Goal: Task Accomplishment & Management: Manage account settings

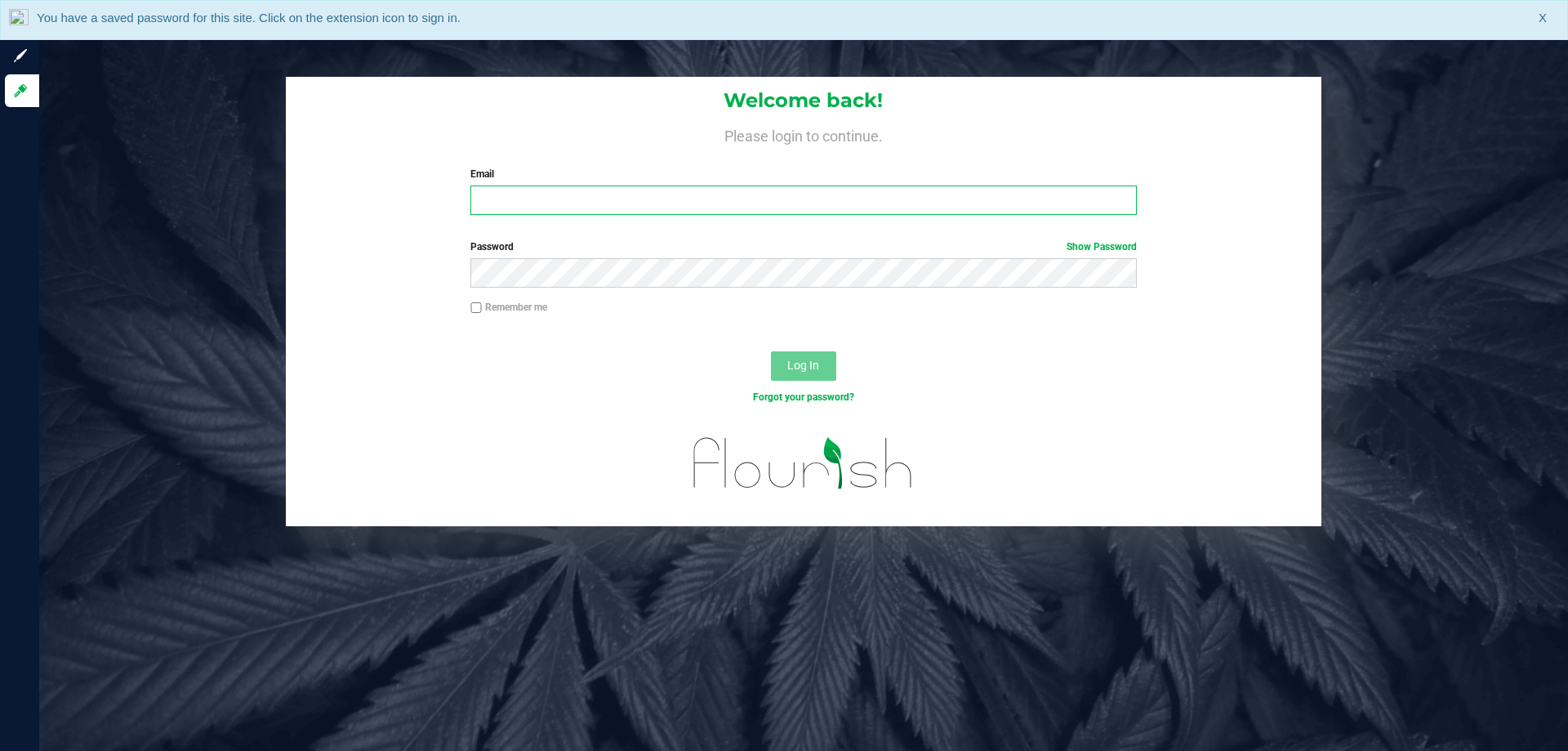
click at [561, 201] on input "Email" at bounding box center [803, 200] width 666 height 30
type input "[EMAIL_ADDRESS][DOMAIN_NAME]"
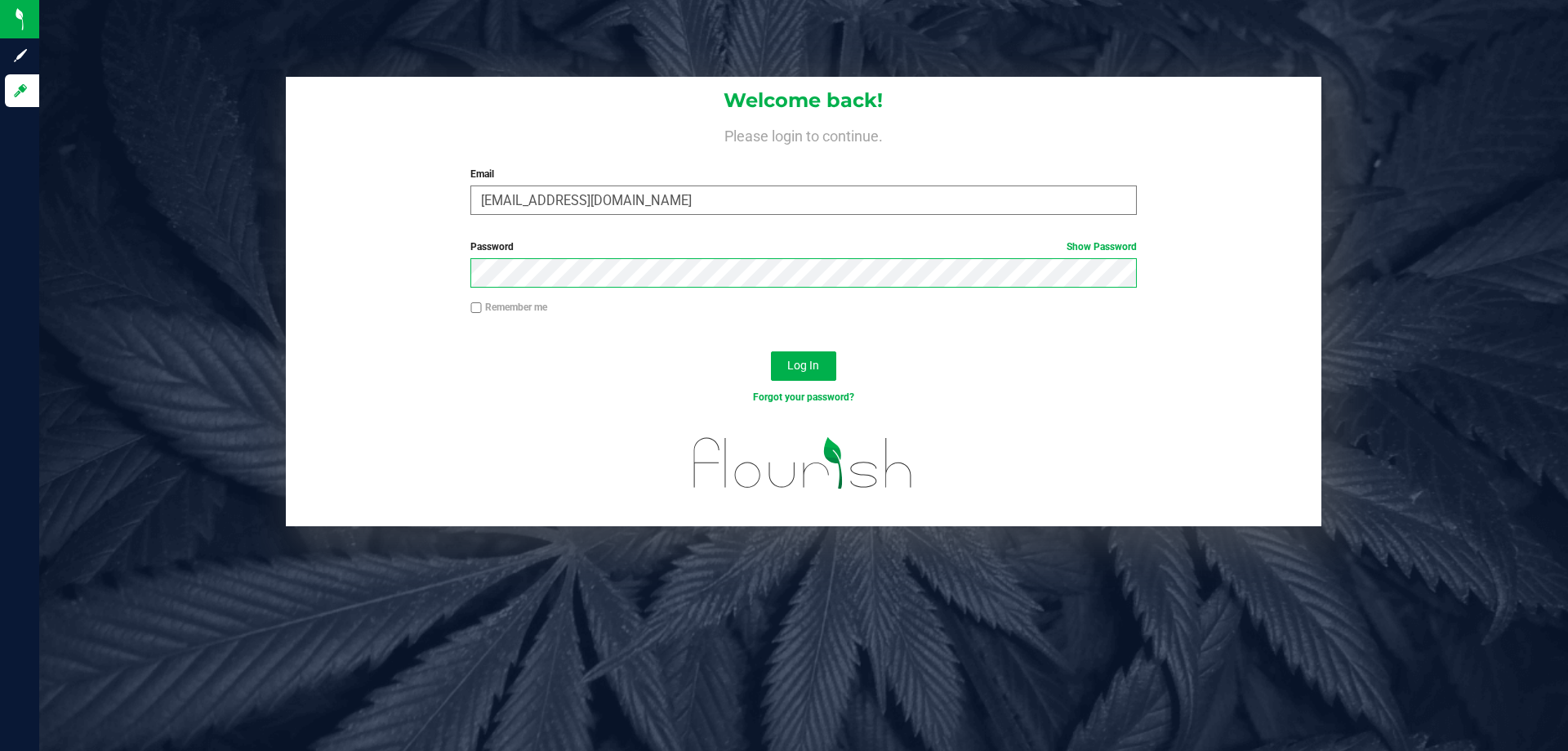
click at [771, 351] on button "Log In" at bounding box center [804, 366] width 65 height 30
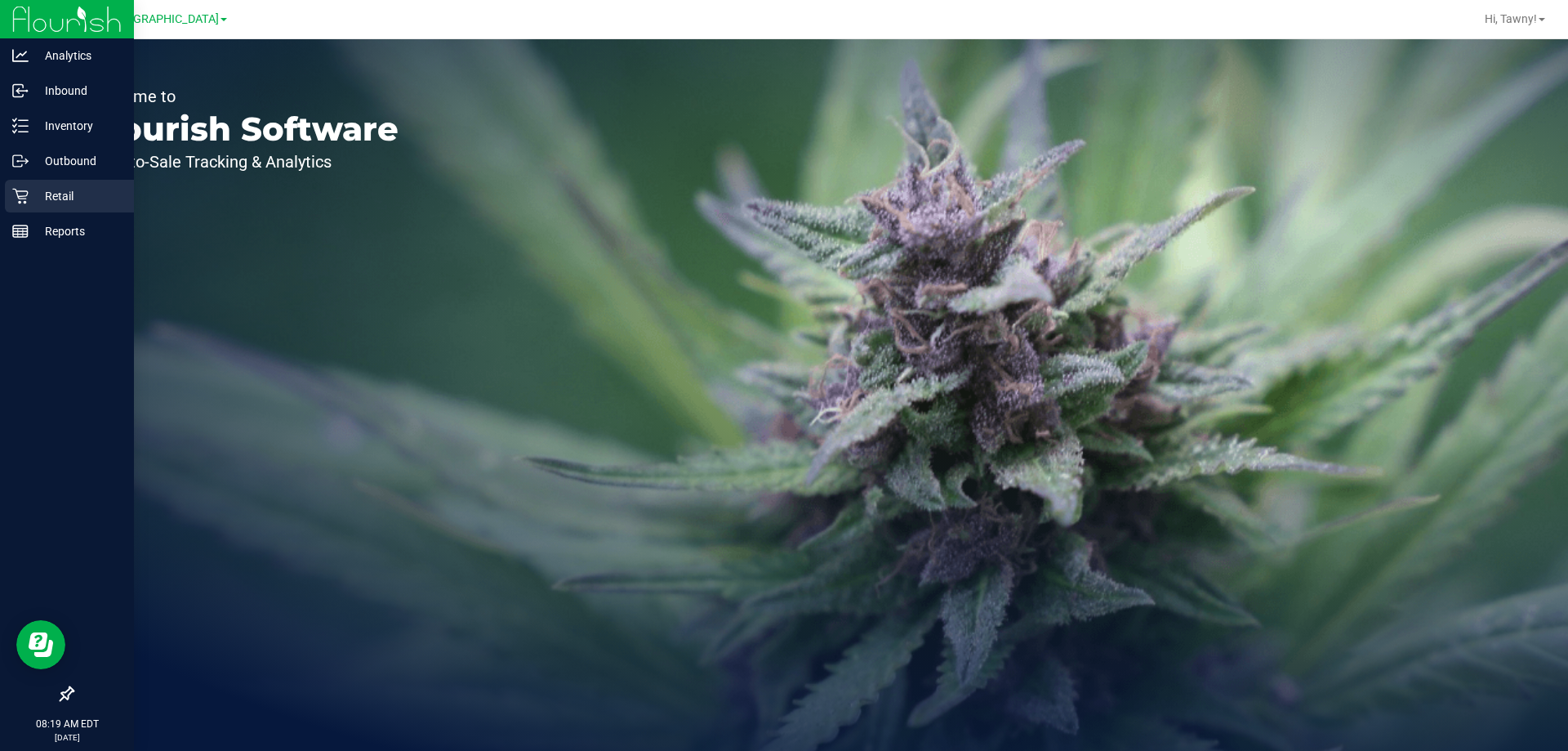
click at [25, 192] on icon at bounding box center [20, 196] width 17 height 17
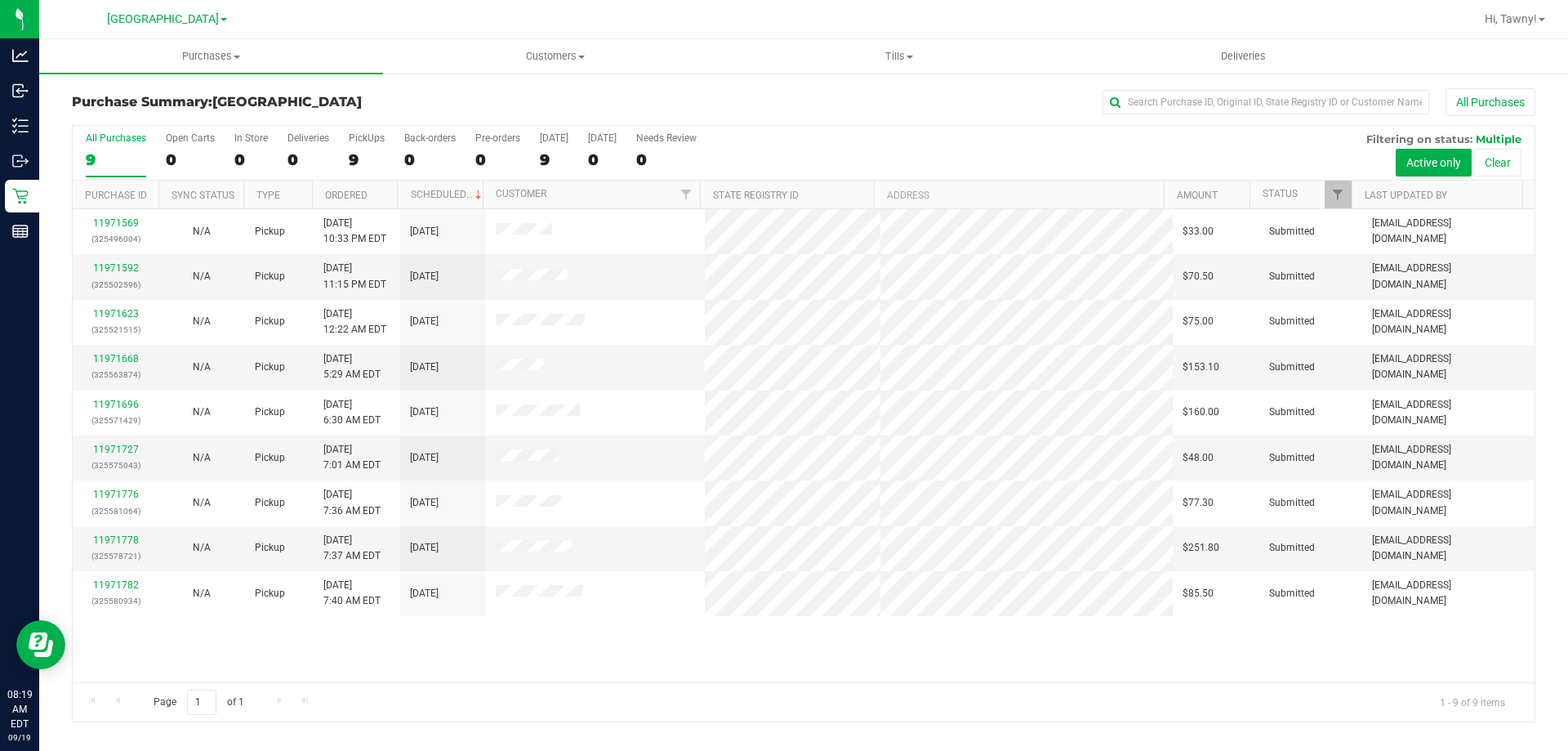
click at [628, 680] on div "11971569 (325496004) N/A Pickup [DATE] 10:33 PM EDT 9/19/2025 $33.00 Submitted …" at bounding box center [804, 445] width 1462 height 473
click at [900, 59] on span "Tills" at bounding box center [899, 56] width 342 height 15
click at [865, 101] on li "Manage tills" at bounding box center [899, 98] width 344 height 19
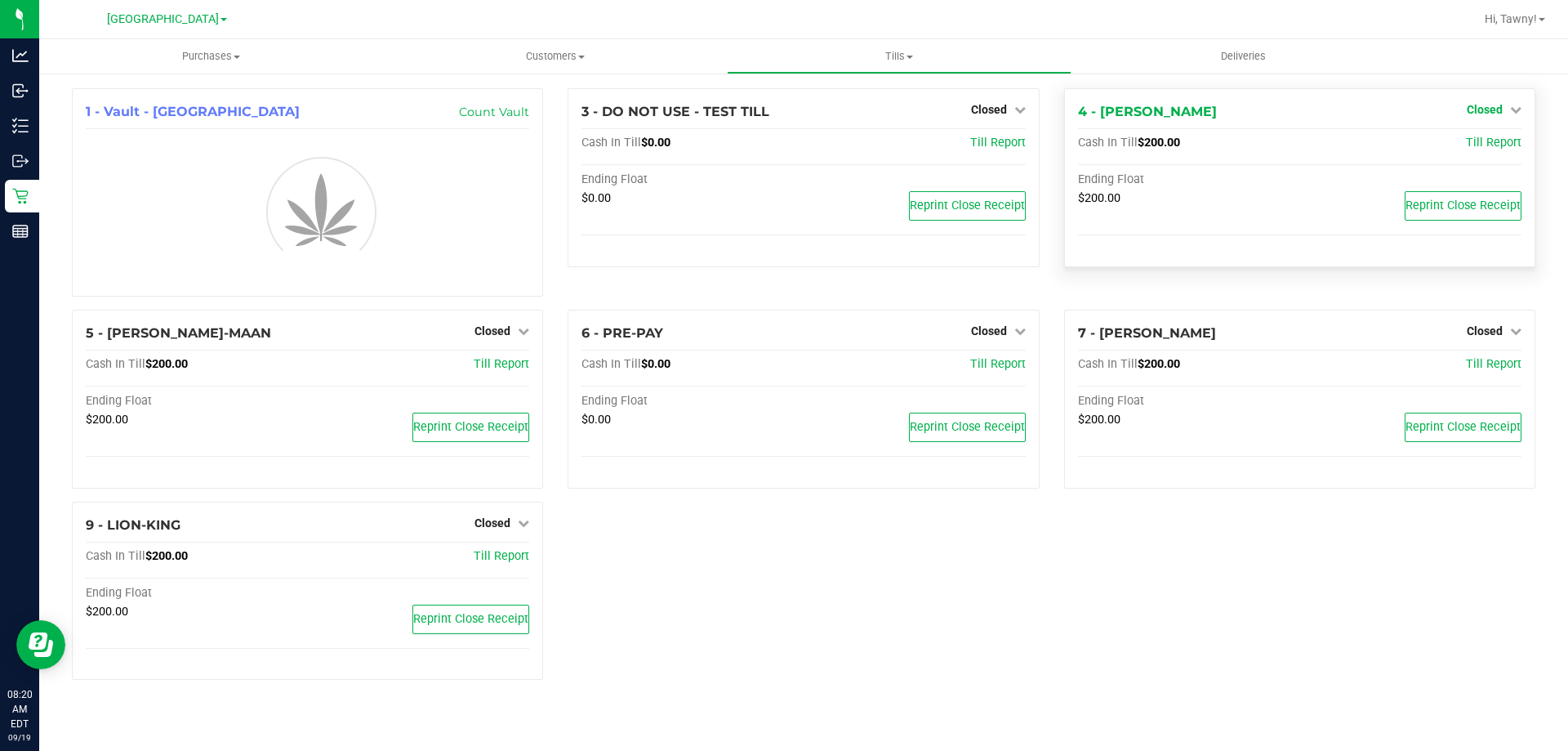
click at [1494, 106] on span "Closed" at bounding box center [1485, 109] width 36 height 13
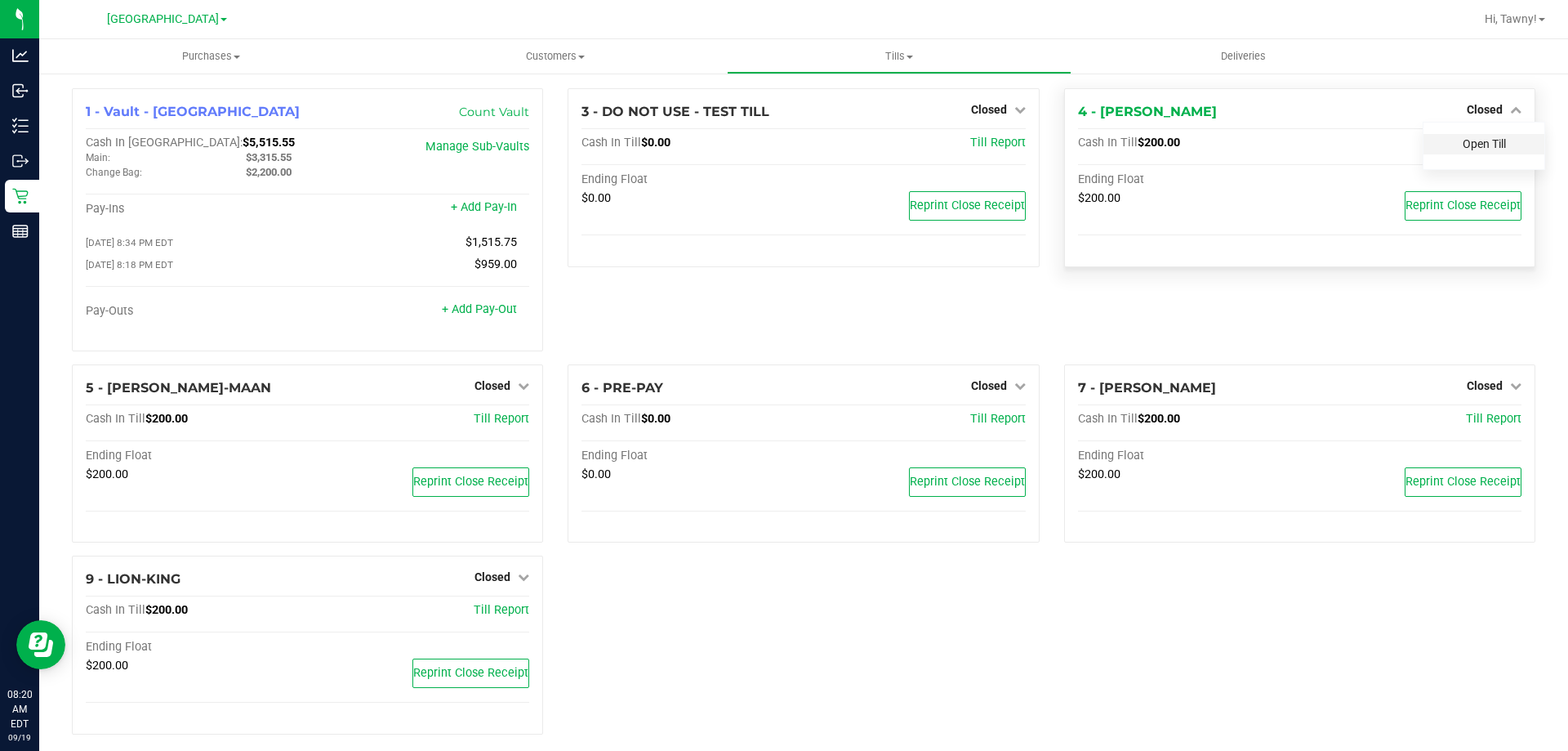
click at [1486, 146] on link "Open Till" at bounding box center [1484, 143] width 43 height 13
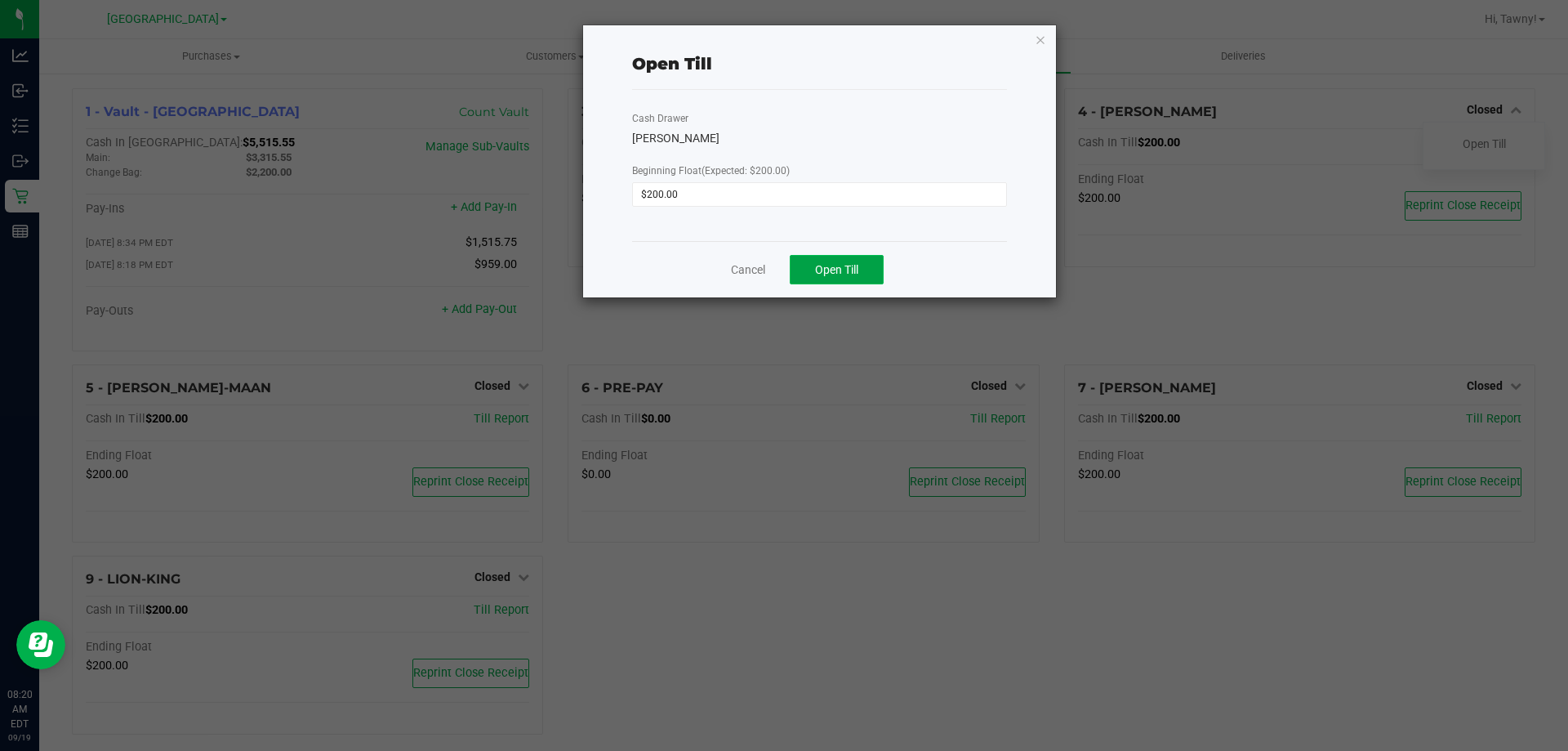
drag, startPoint x: 845, startPoint y: 270, endPoint x: 829, endPoint y: 271, distance: 16.0
click at [845, 271] on span "Open Till" at bounding box center [836, 269] width 43 height 13
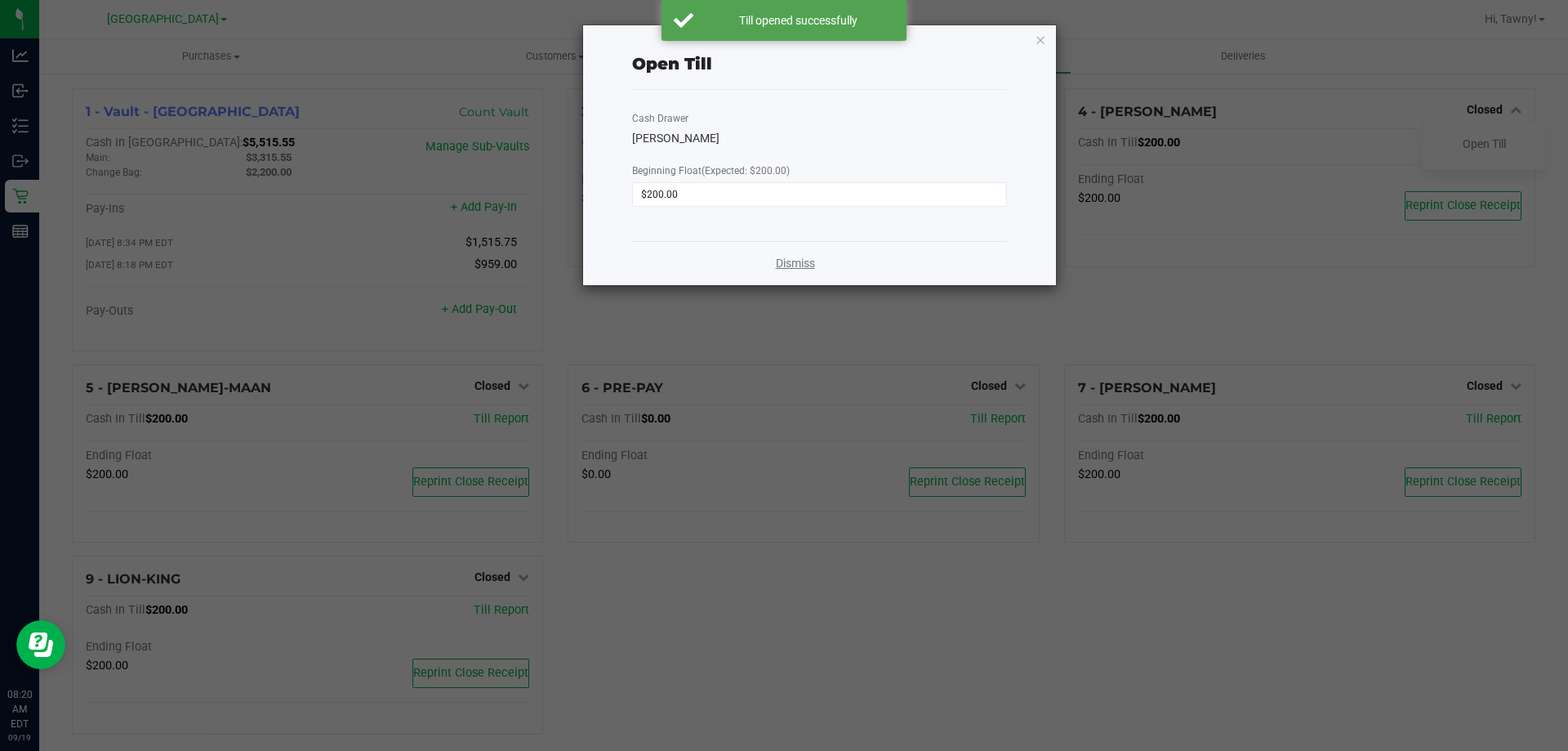
click at [797, 264] on link "Dismiss" at bounding box center [795, 263] width 39 height 18
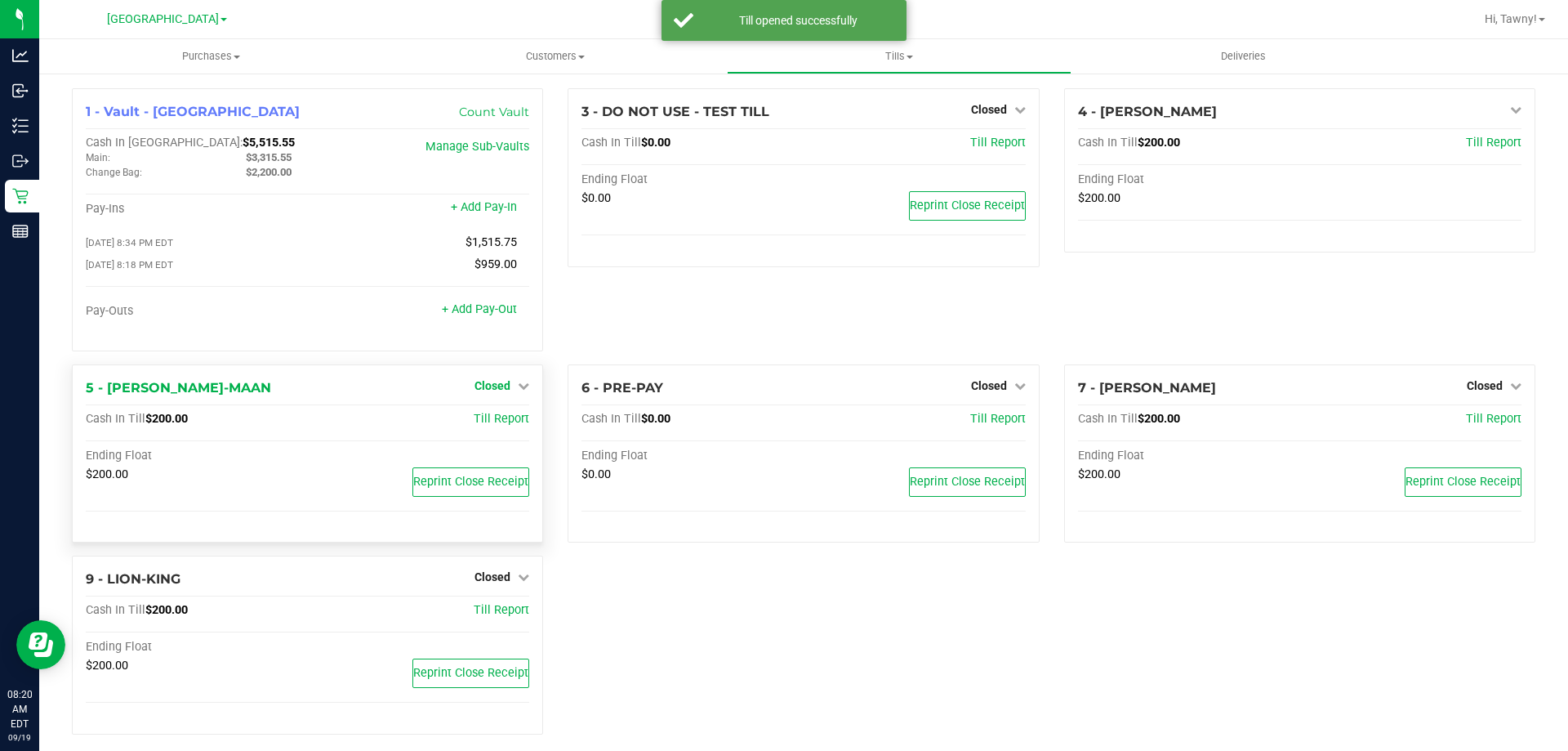
click at [486, 392] on span "Closed" at bounding box center [492, 385] width 36 height 13
click at [489, 426] on link "Open Till" at bounding box center [491, 418] width 43 height 13
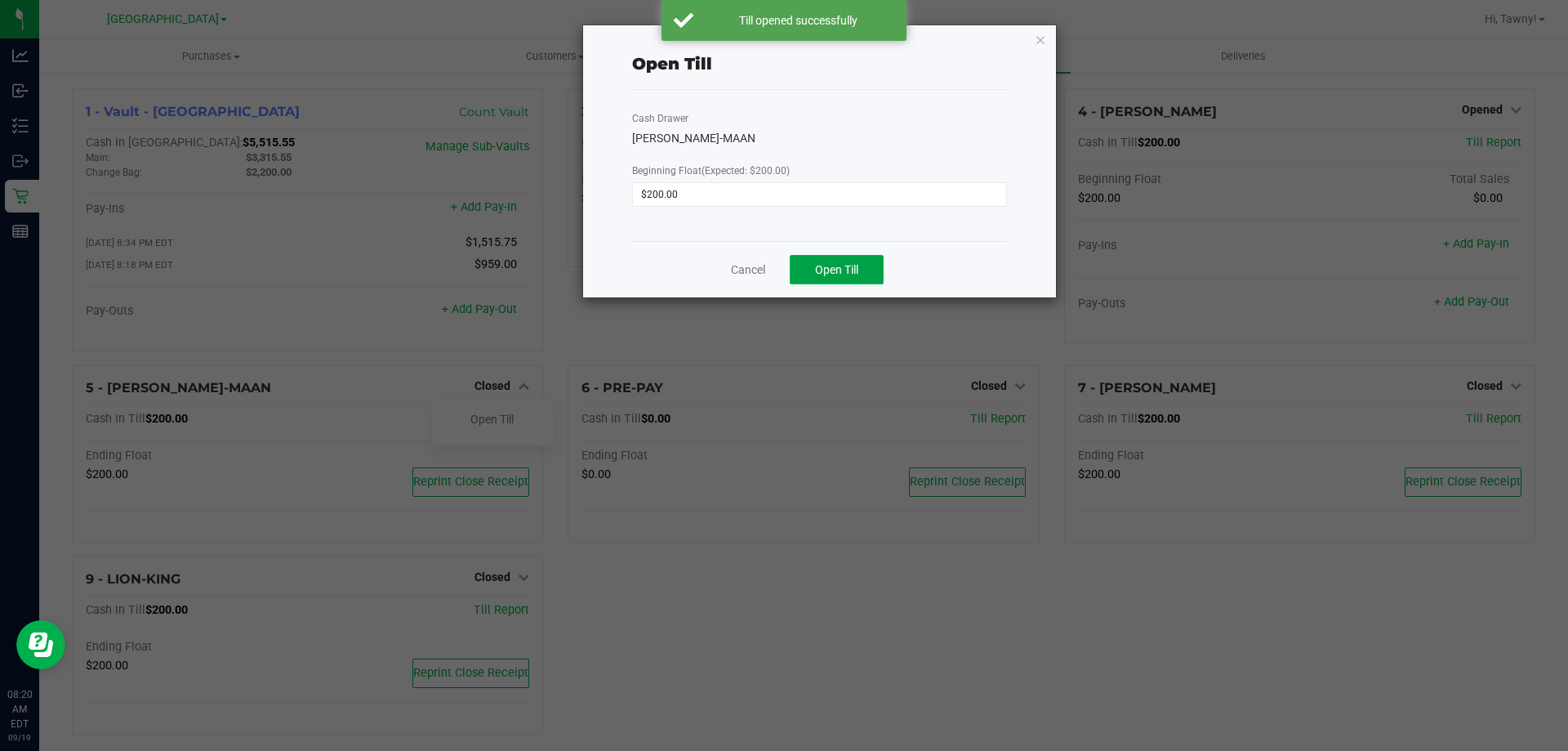
click at [822, 266] on span "Open Till" at bounding box center [836, 269] width 43 height 13
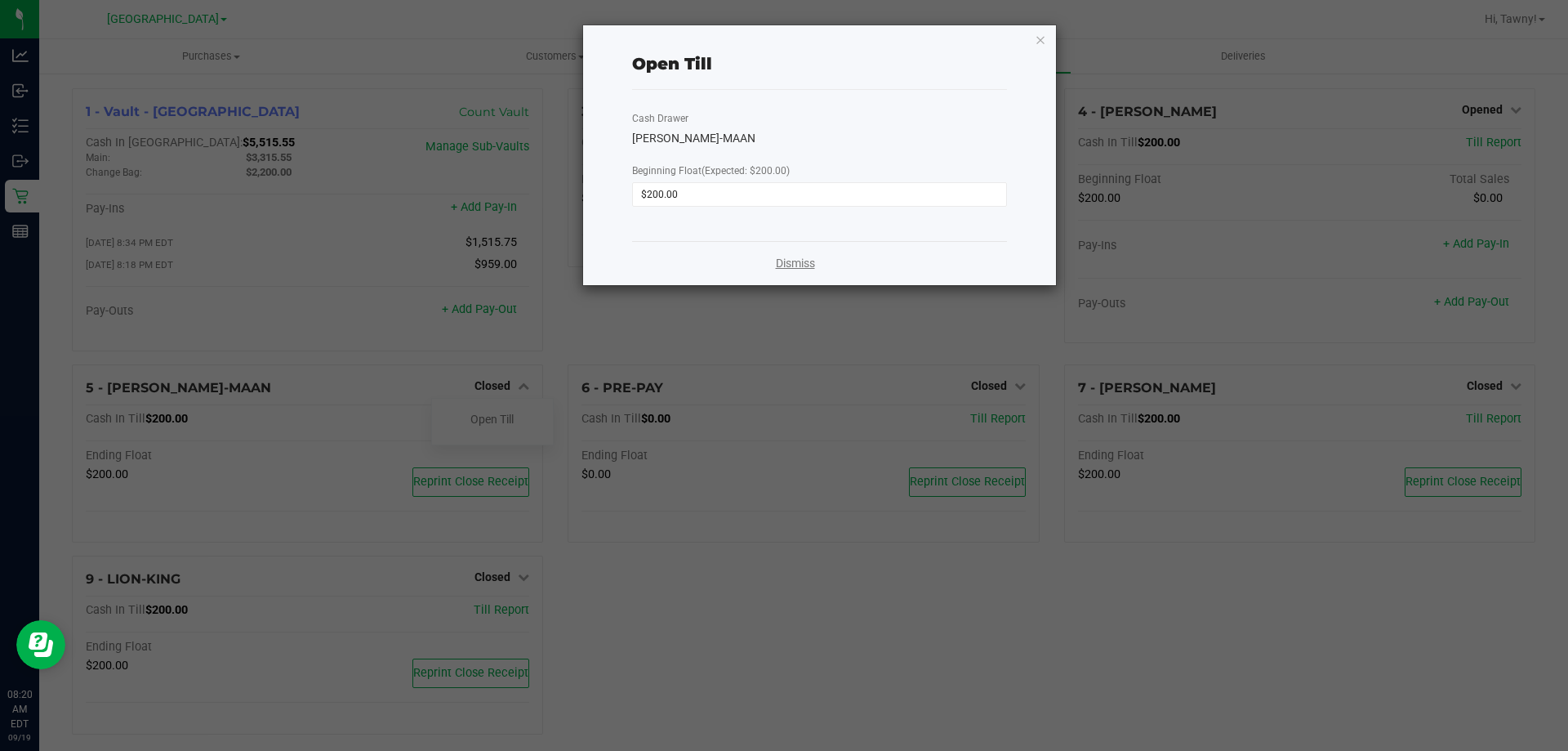
click at [791, 265] on link "Dismiss" at bounding box center [795, 263] width 39 height 18
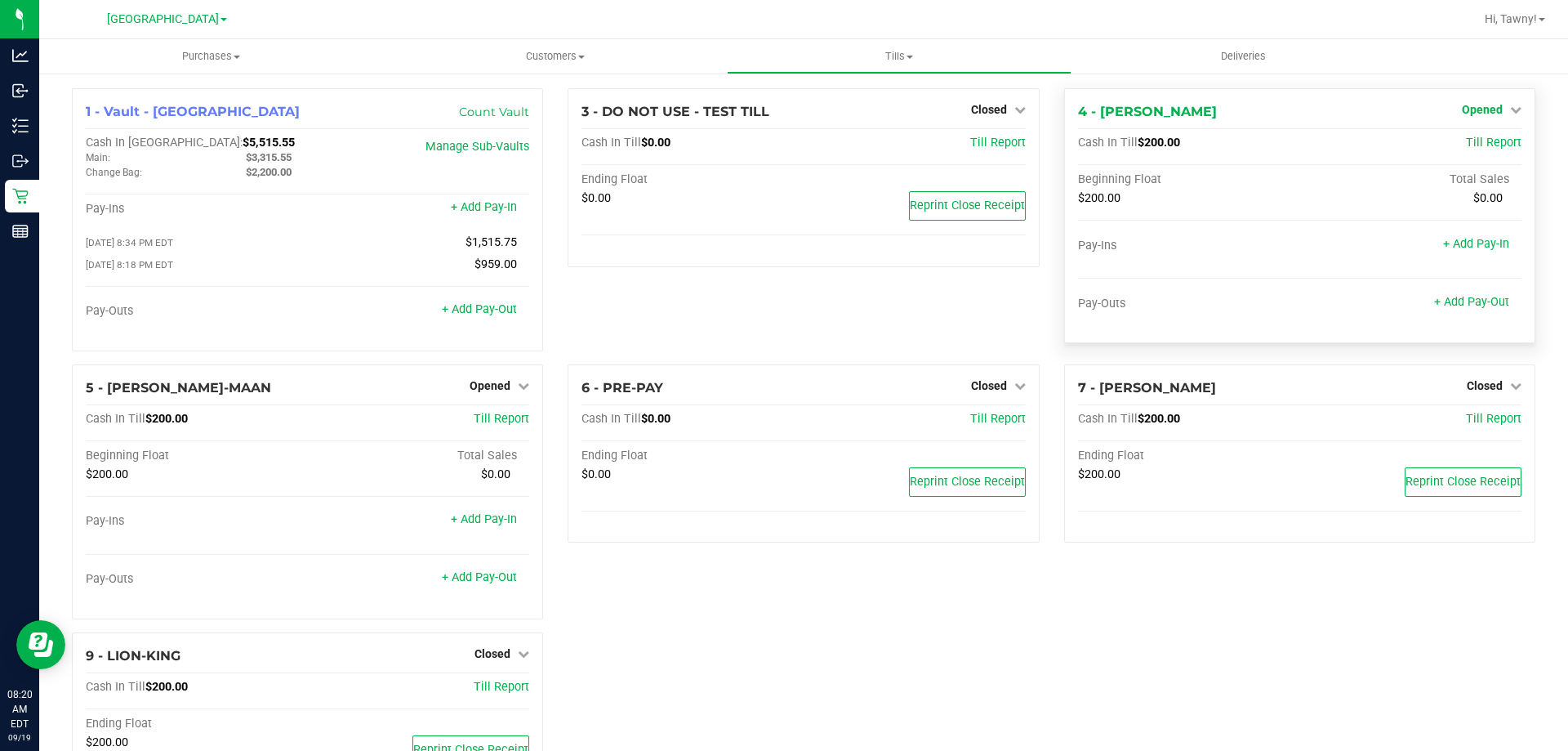
click at [1484, 103] on span "Opened" at bounding box center [1482, 109] width 41 height 13
click at [1481, 138] on link "Close Till" at bounding box center [1484, 143] width 44 height 13
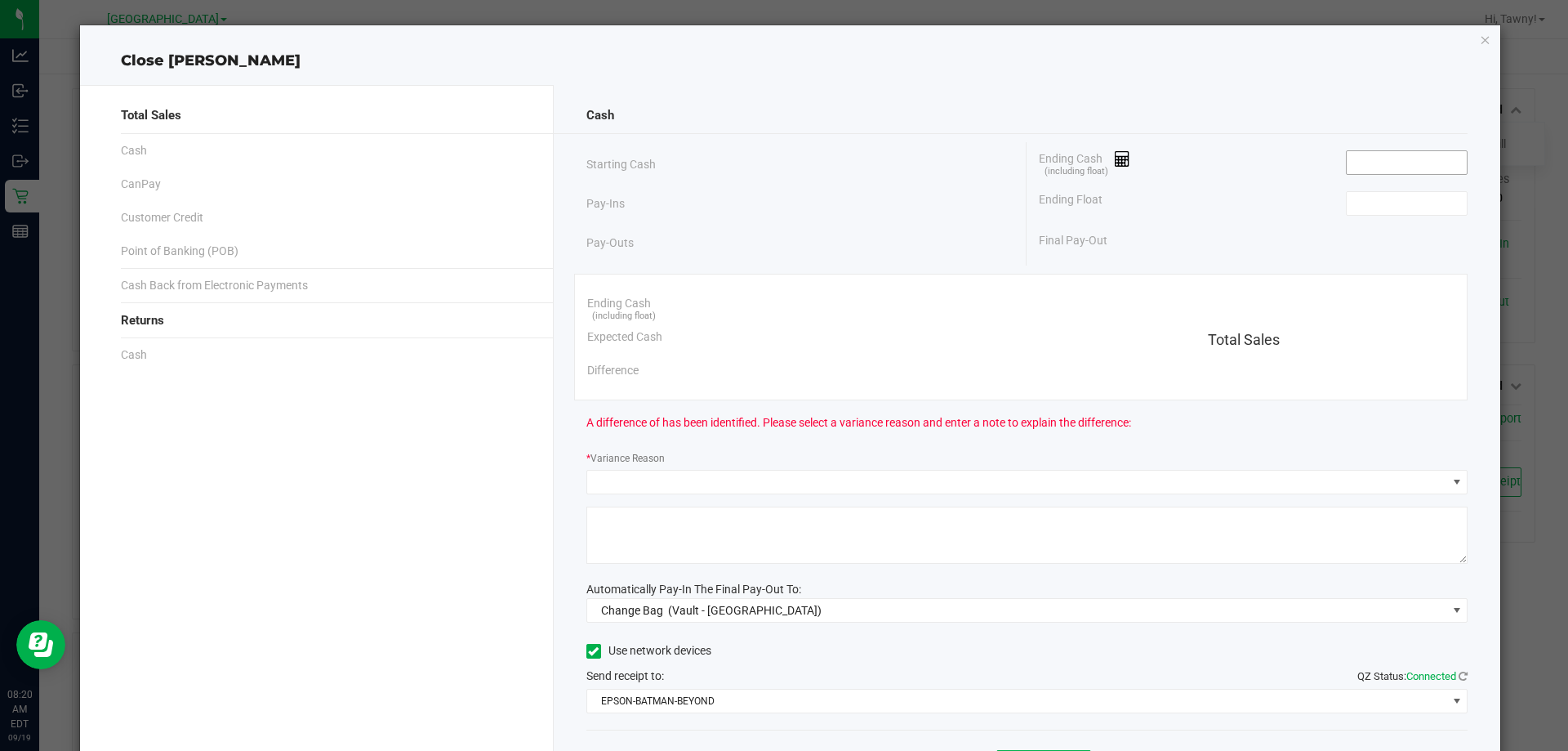
click at [1366, 151] on input at bounding box center [1407, 162] width 120 height 23
drag, startPoint x: 1473, startPoint y: 37, endPoint x: 1567, endPoint y: 99, distance: 112.6
click at [1480, 37] on icon "button" at bounding box center [1486, 39] width 11 height 19
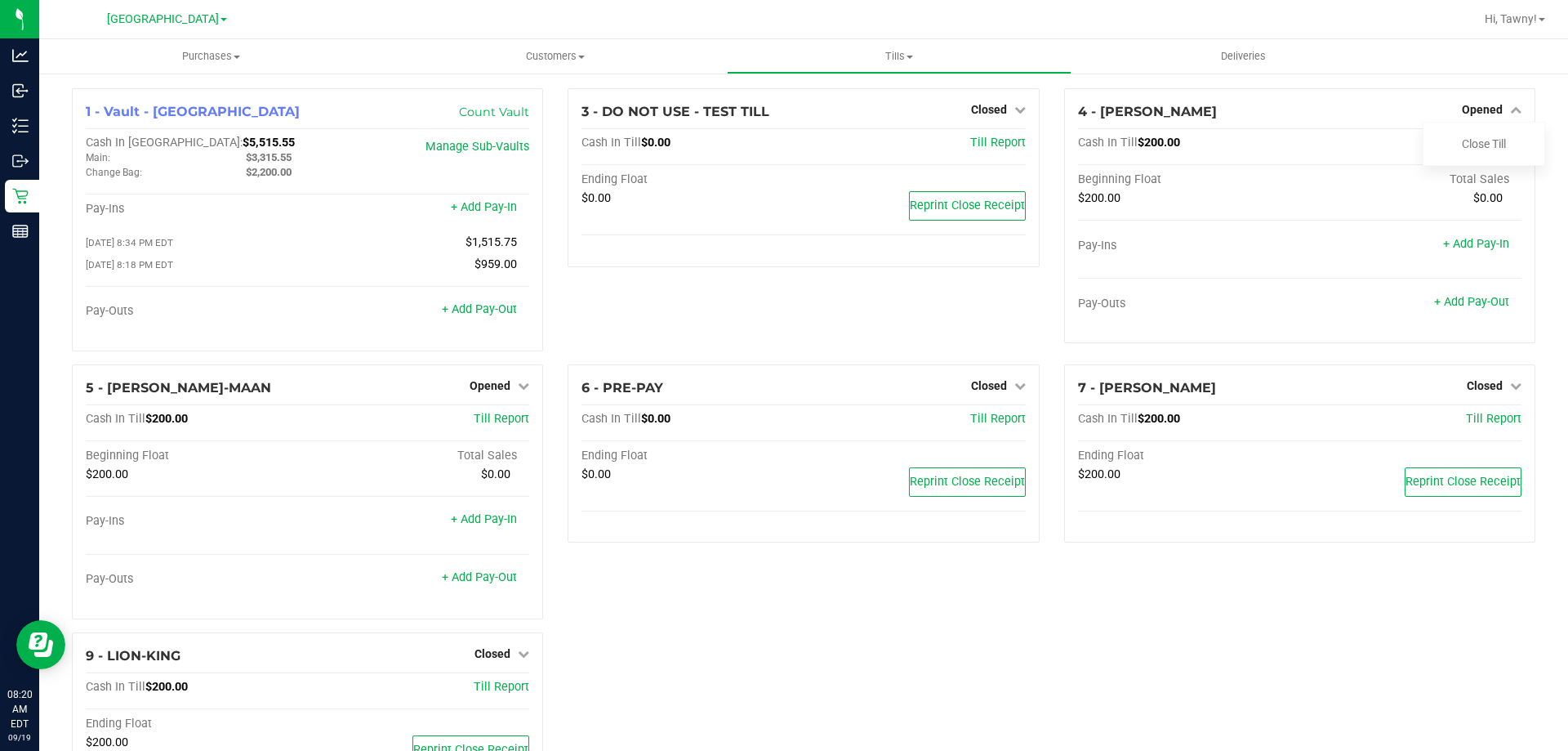
click at [1383, 597] on div "7 - [PERSON_NAME]-WONDER Closed Open Till Cash In Till $200.00 Till Report Endi…" at bounding box center [1300, 497] width 496 height 268
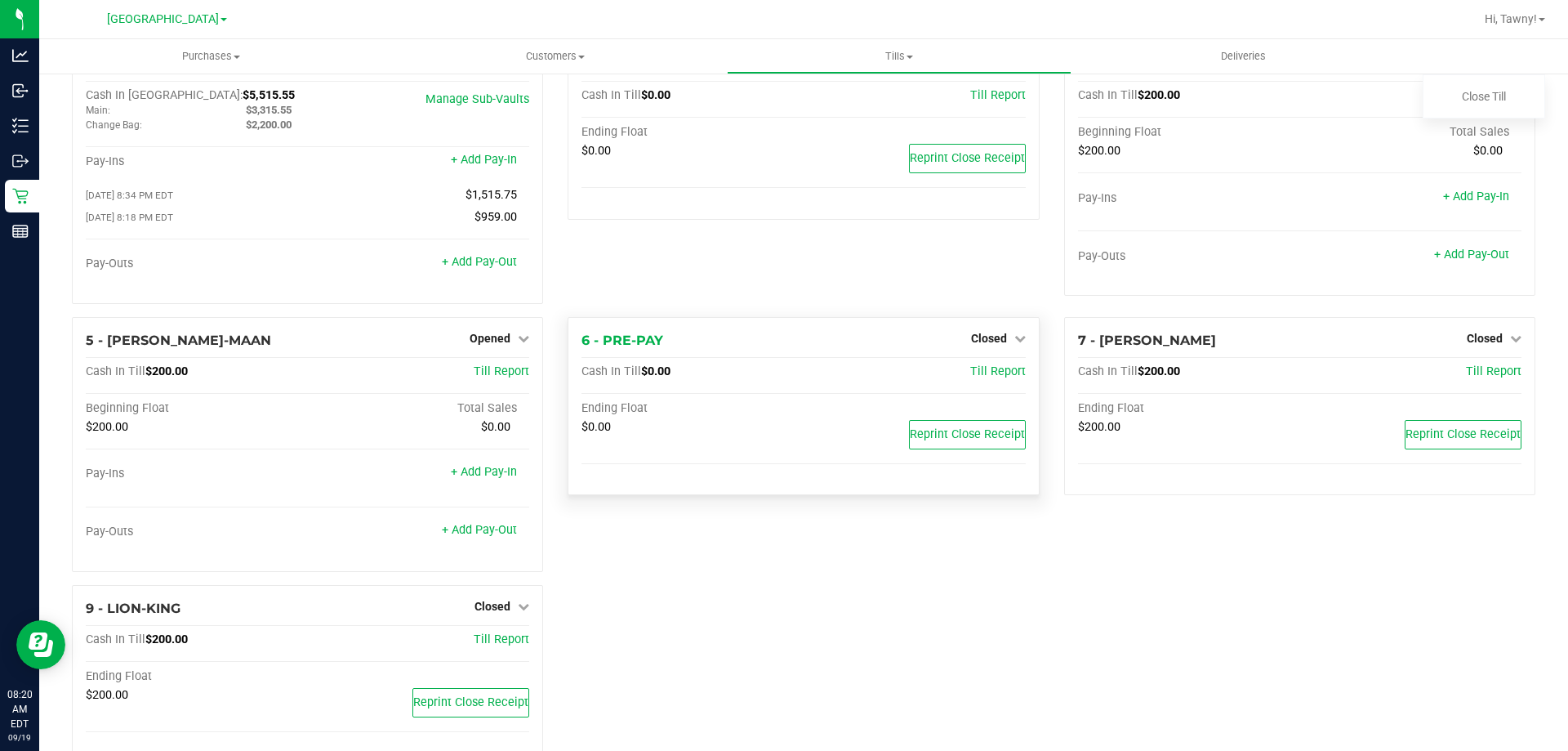
scroll to position [92, 0]
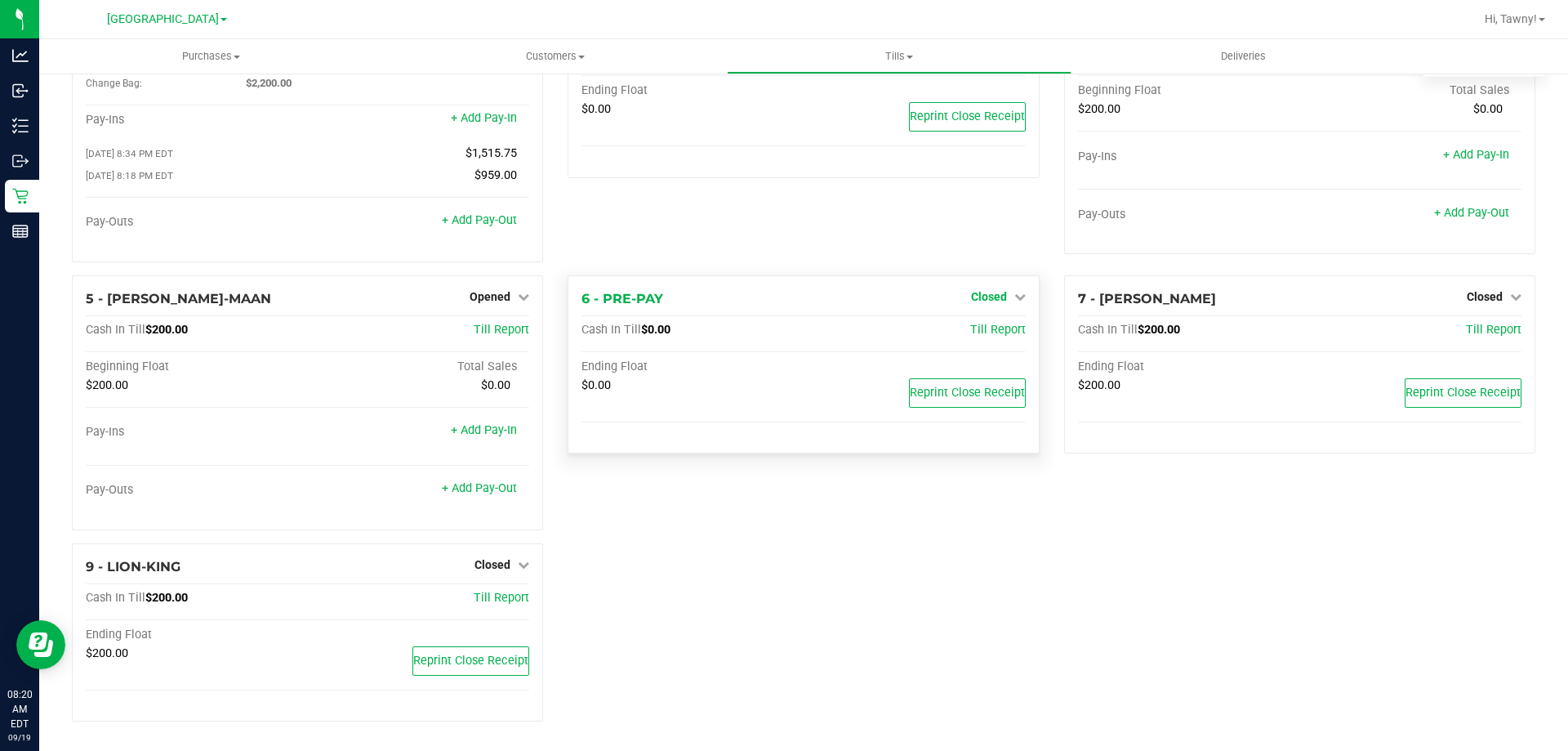
click at [978, 290] on span "Closed" at bounding box center [989, 296] width 36 height 13
click at [988, 333] on link "Open Till" at bounding box center [988, 330] width 43 height 13
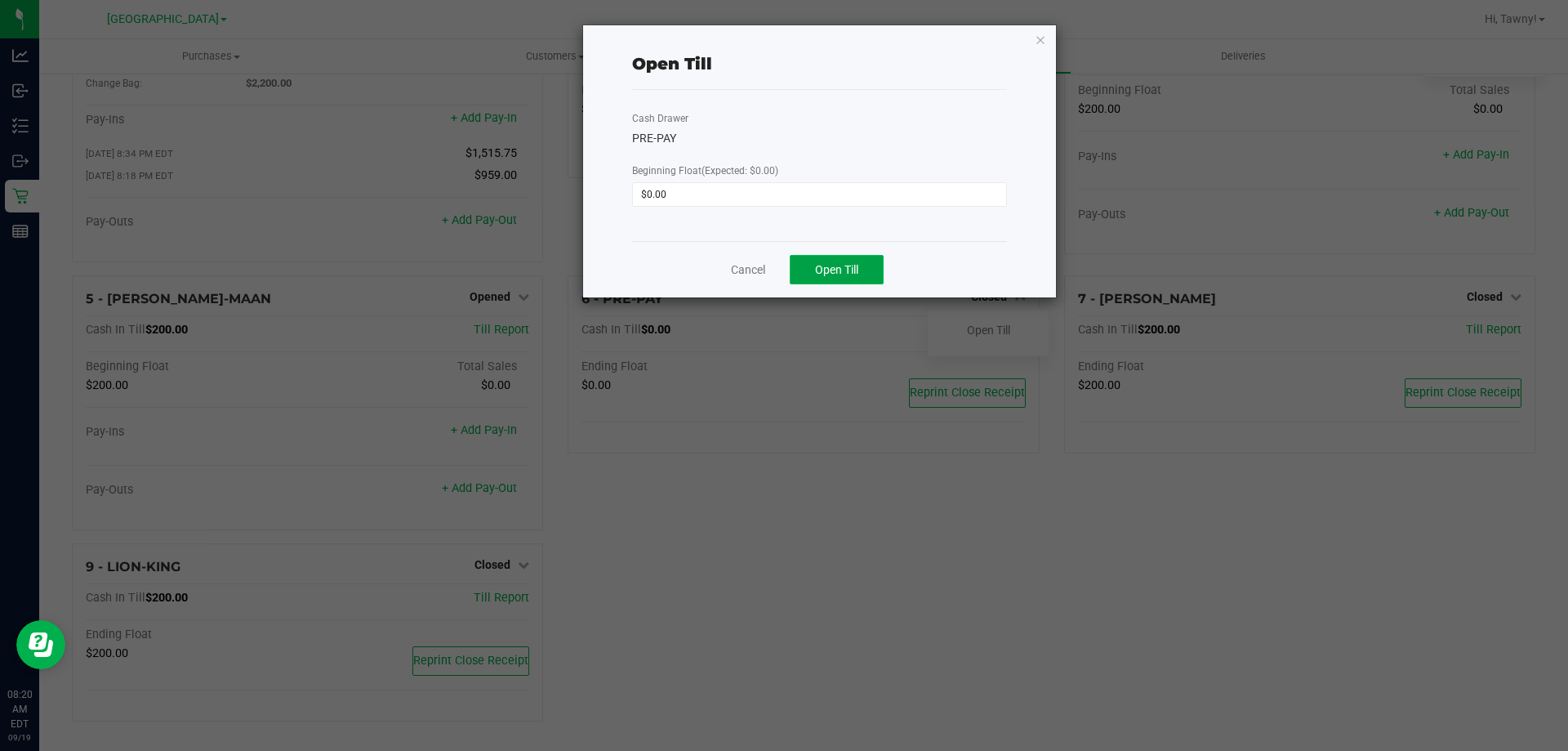
click at [810, 281] on button "Open Till" at bounding box center [836, 269] width 94 height 30
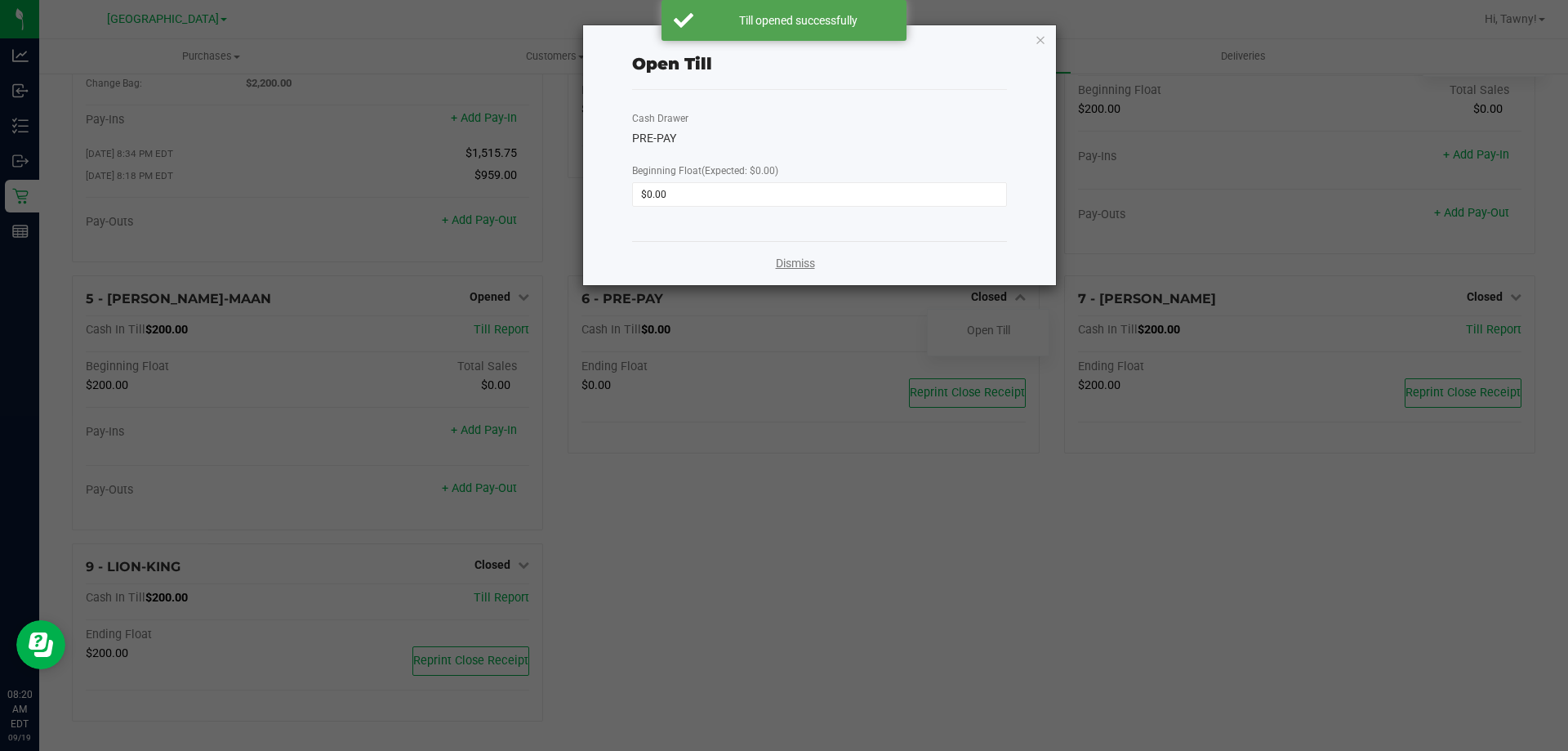
click at [795, 266] on link "Dismiss" at bounding box center [795, 263] width 39 height 18
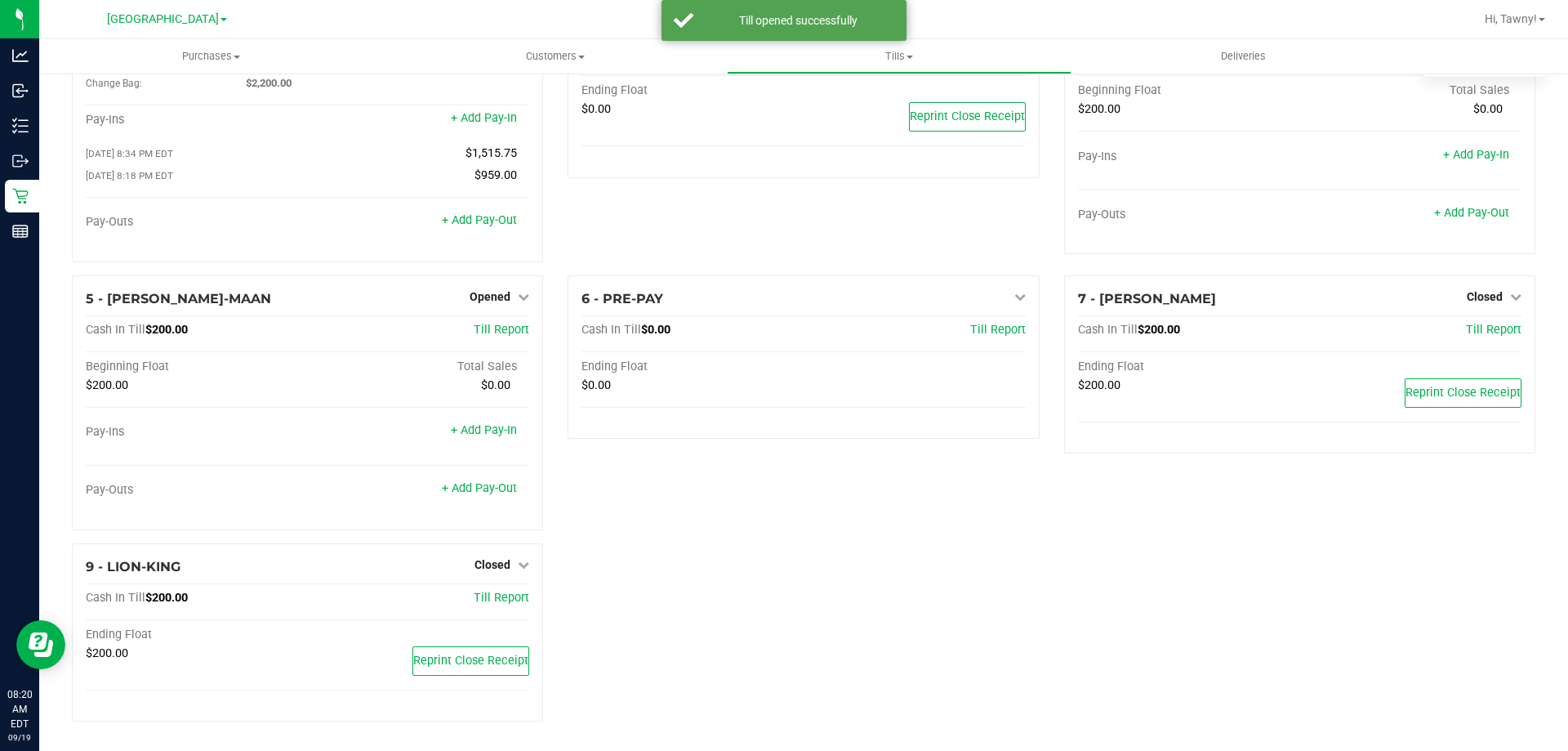
click at [1052, 490] on div "7 - [PERSON_NAME]-WONDER Closed Open Till Cash In Till $200.00 Till Report Endi…" at bounding box center [1300, 409] width 496 height 268
click at [1485, 294] on span "Closed" at bounding box center [1485, 296] width 36 height 13
click at [1480, 323] on div "Open Till" at bounding box center [1485, 330] width 121 height 20
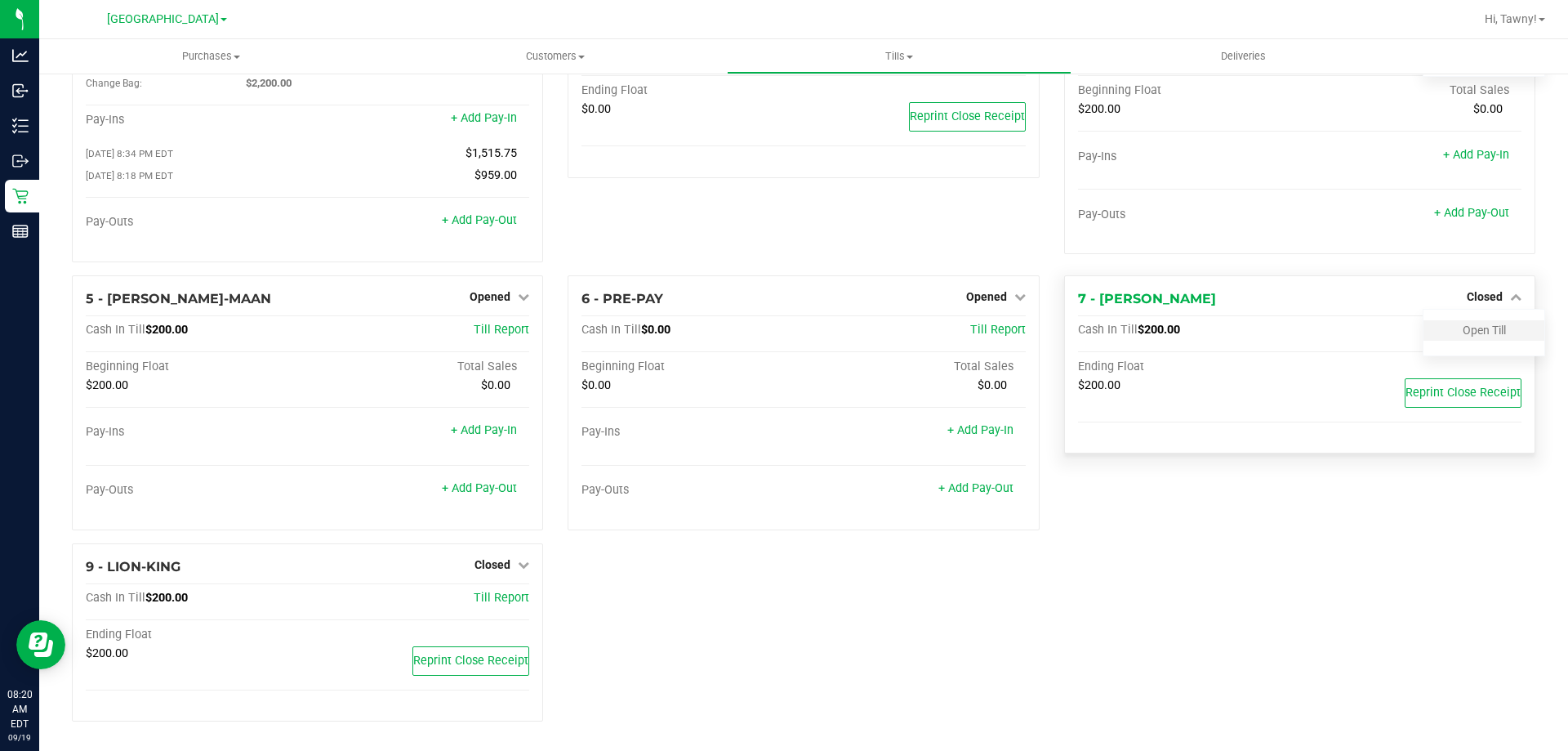
click at [1497, 325] on div "Open Till" at bounding box center [1485, 330] width 121 height 20
click at [1479, 331] on link "Open Till" at bounding box center [1484, 330] width 43 height 13
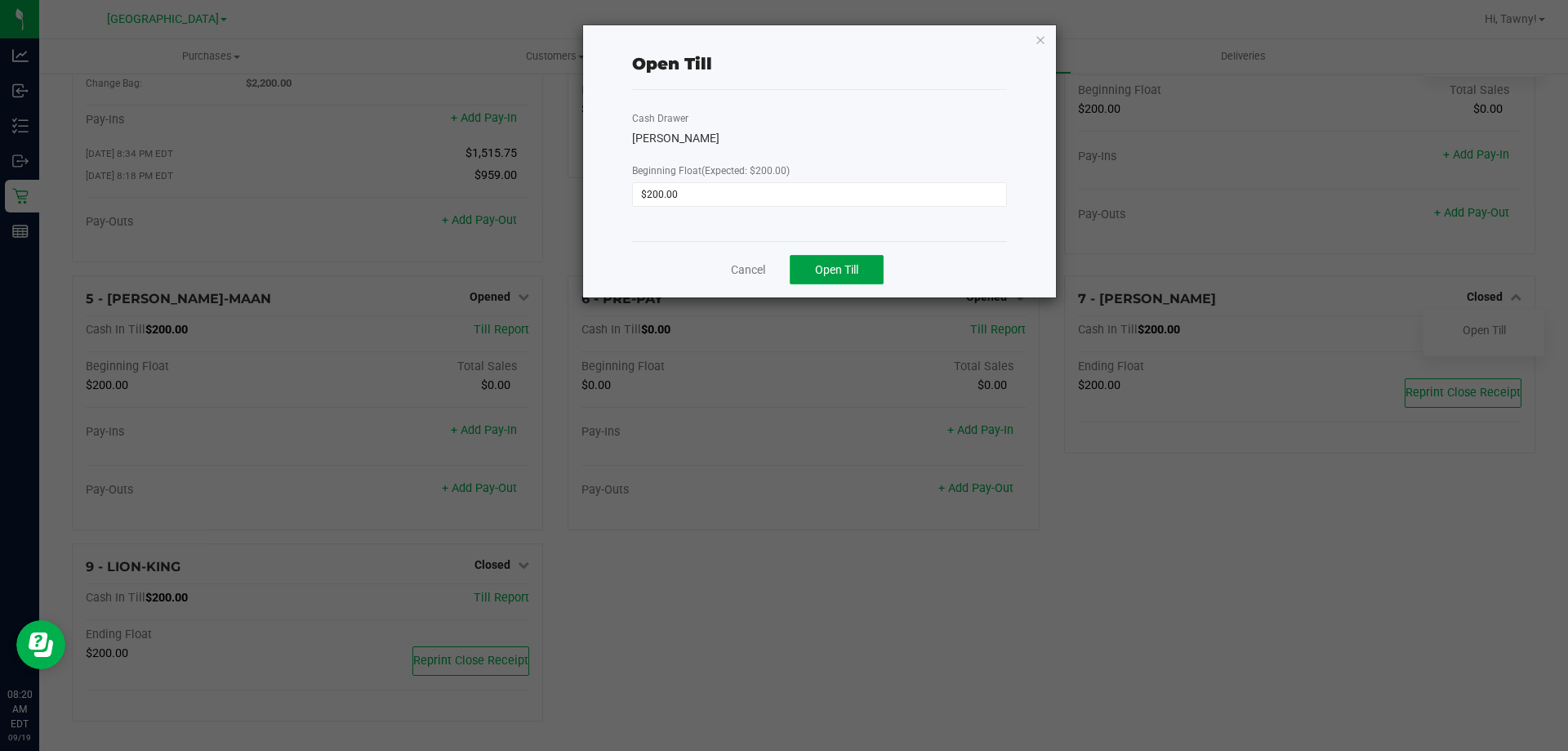
click at [841, 255] on button "Open Till" at bounding box center [836, 269] width 94 height 30
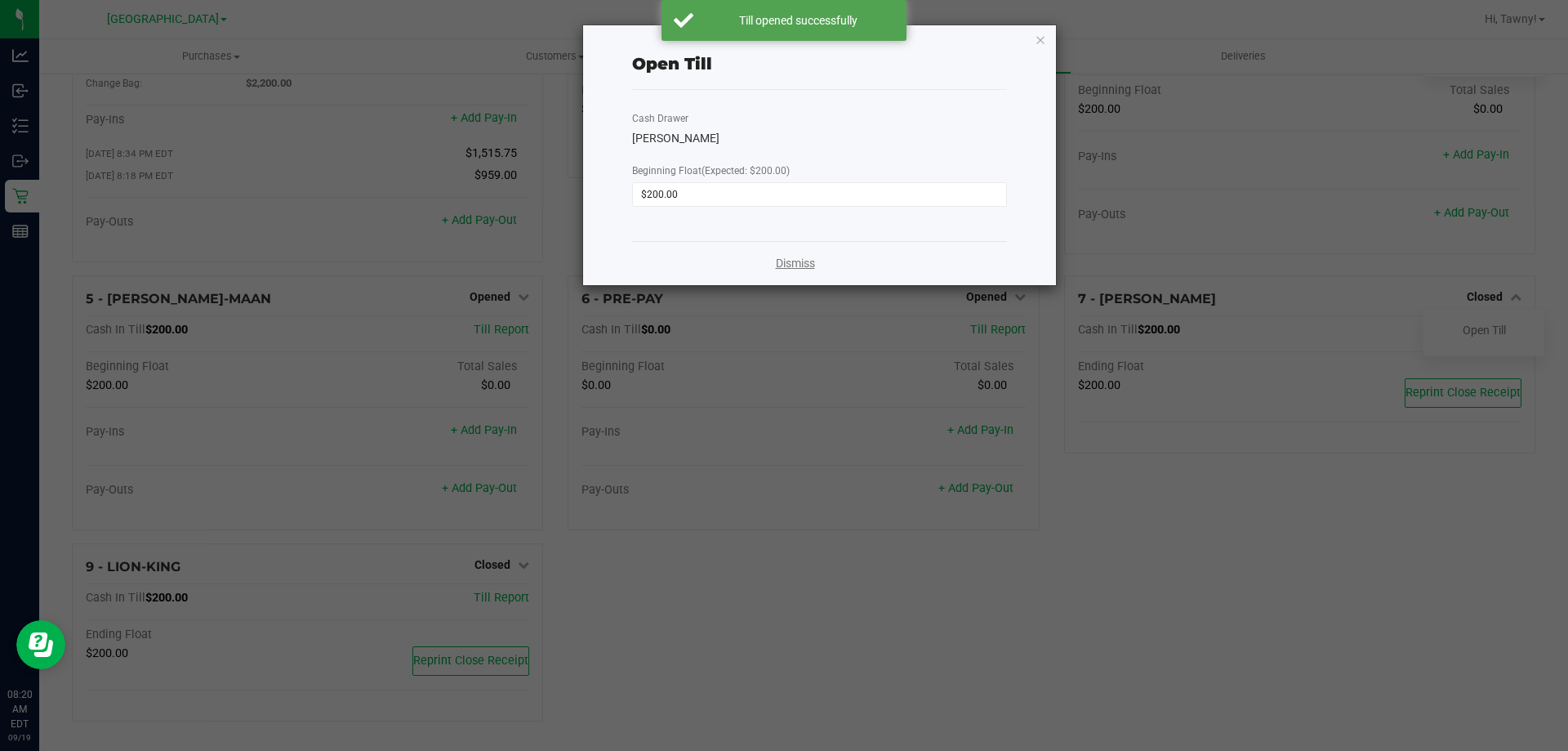
click at [791, 269] on link "Dismiss" at bounding box center [795, 263] width 39 height 18
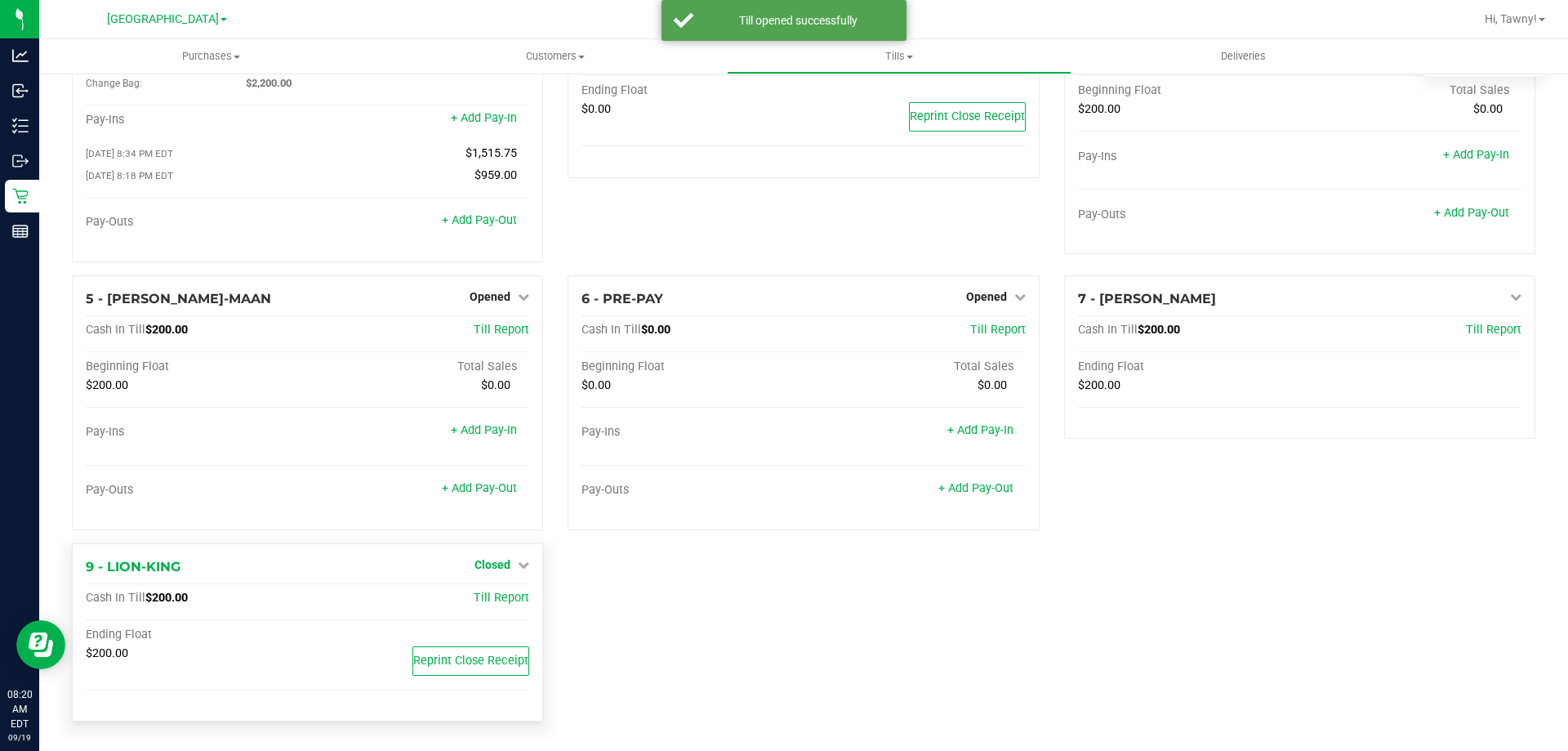
click at [502, 569] on span "Closed" at bounding box center [492, 564] width 36 height 13
click at [486, 600] on link "Open Till" at bounding box center [491, 597] width 43 height 13
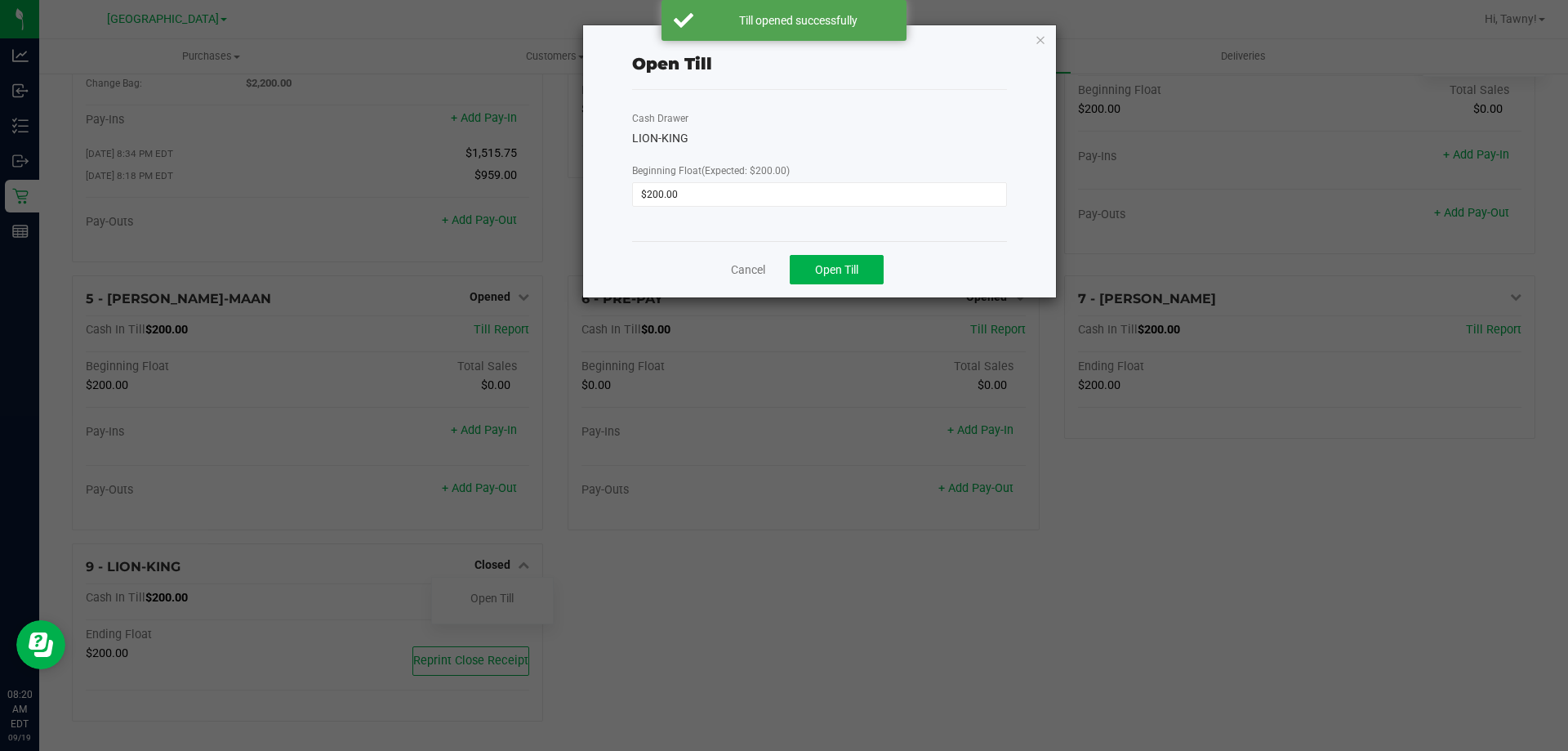
click at [815, 254] on div "Cancel Open Till" at bounding box center [820, 269] width 375 height 56
click at [810, 261] on button "Open Till" at bounding box center [836, 269] width 94 height 30
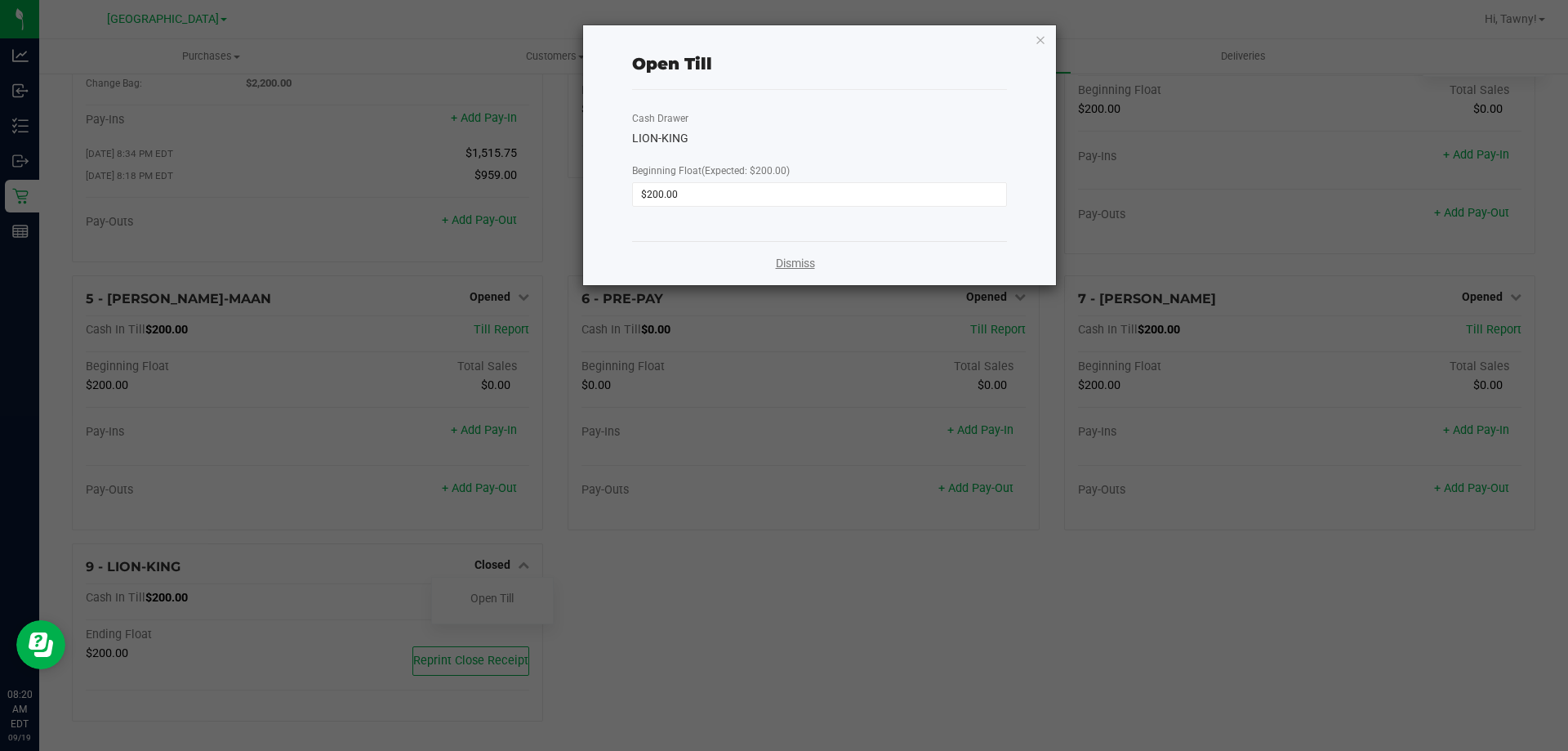
click at [810, 256] on link "Dismiss" at bounding box center [795, 263] width 39 height 18
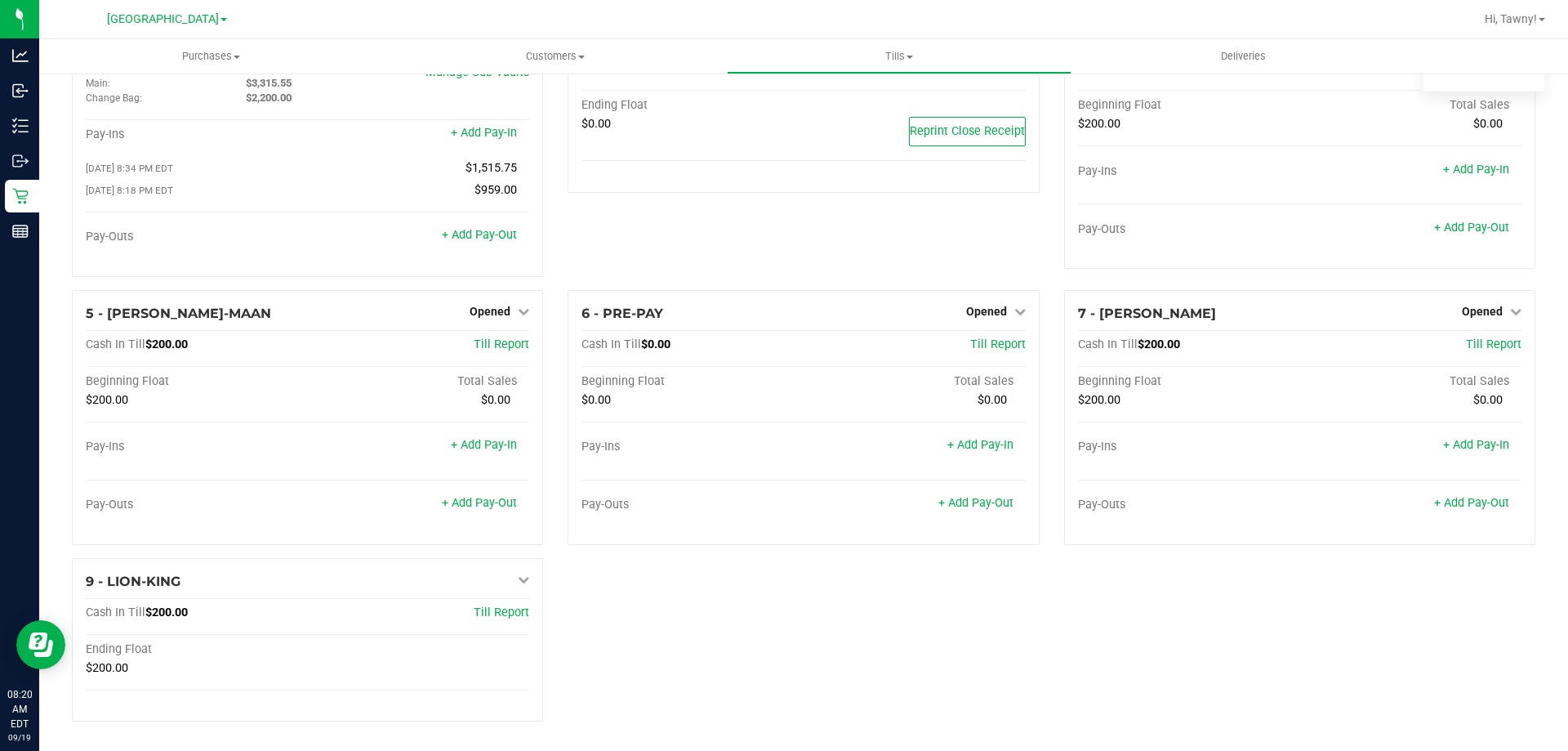
click at [1242, 651] on div "1 - Vault - [GEOGRAPHIC_DATA] WC Count Vault Cash In Vault: $5,515.55 Main: $3,…" at bounding box center [804, 374] width 1488 height 720
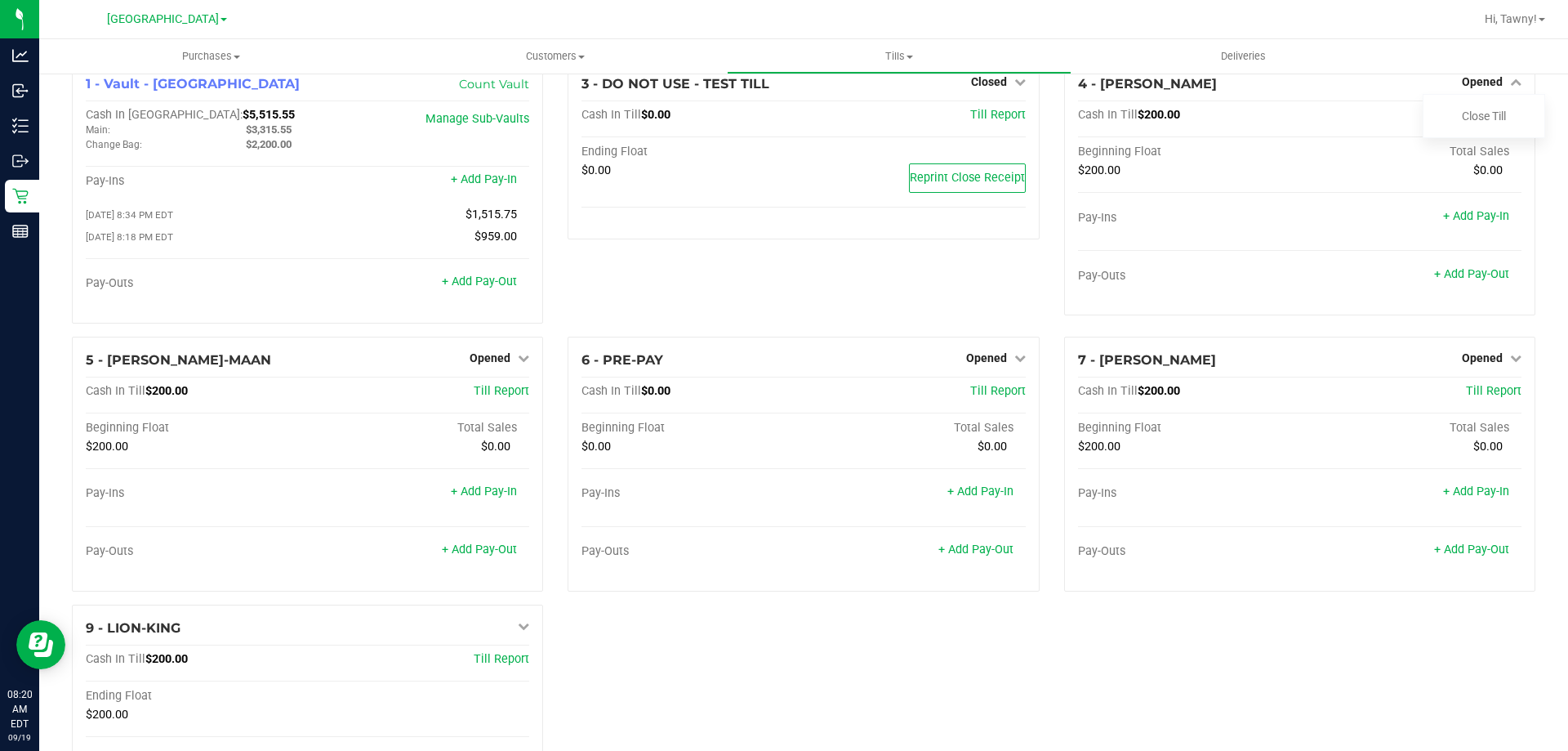
scroll to position [0, 0]
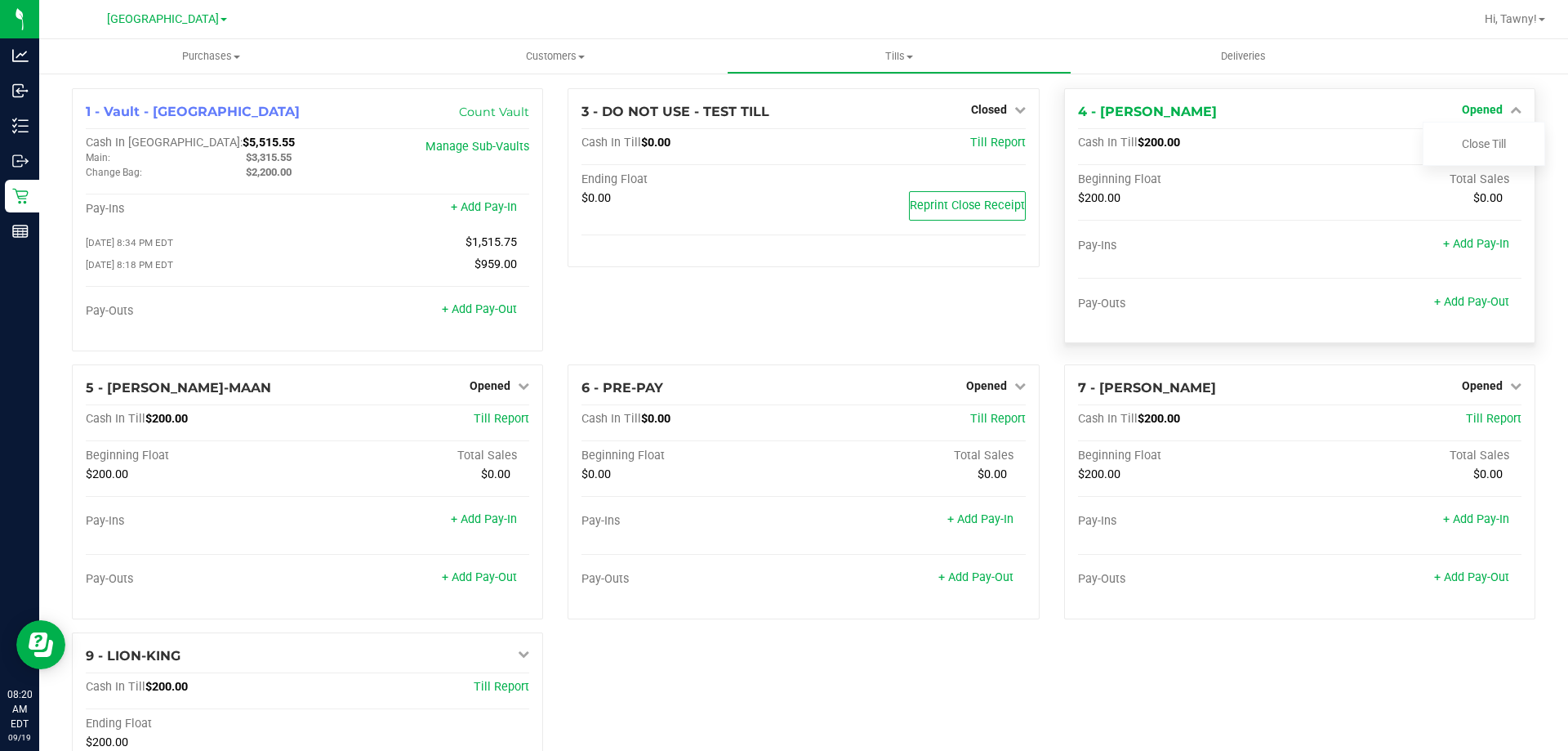
click at [1474, 111] on span "Opened" at bounding box center [1482, 109] width 41 height 13
click at [1479, 113] on span "Opened" at bounding box center [1482, 109] width 41 height 13
click at [1471, 147] on link "Close Till" at bounding box center [1484, 143] width 44 height 13
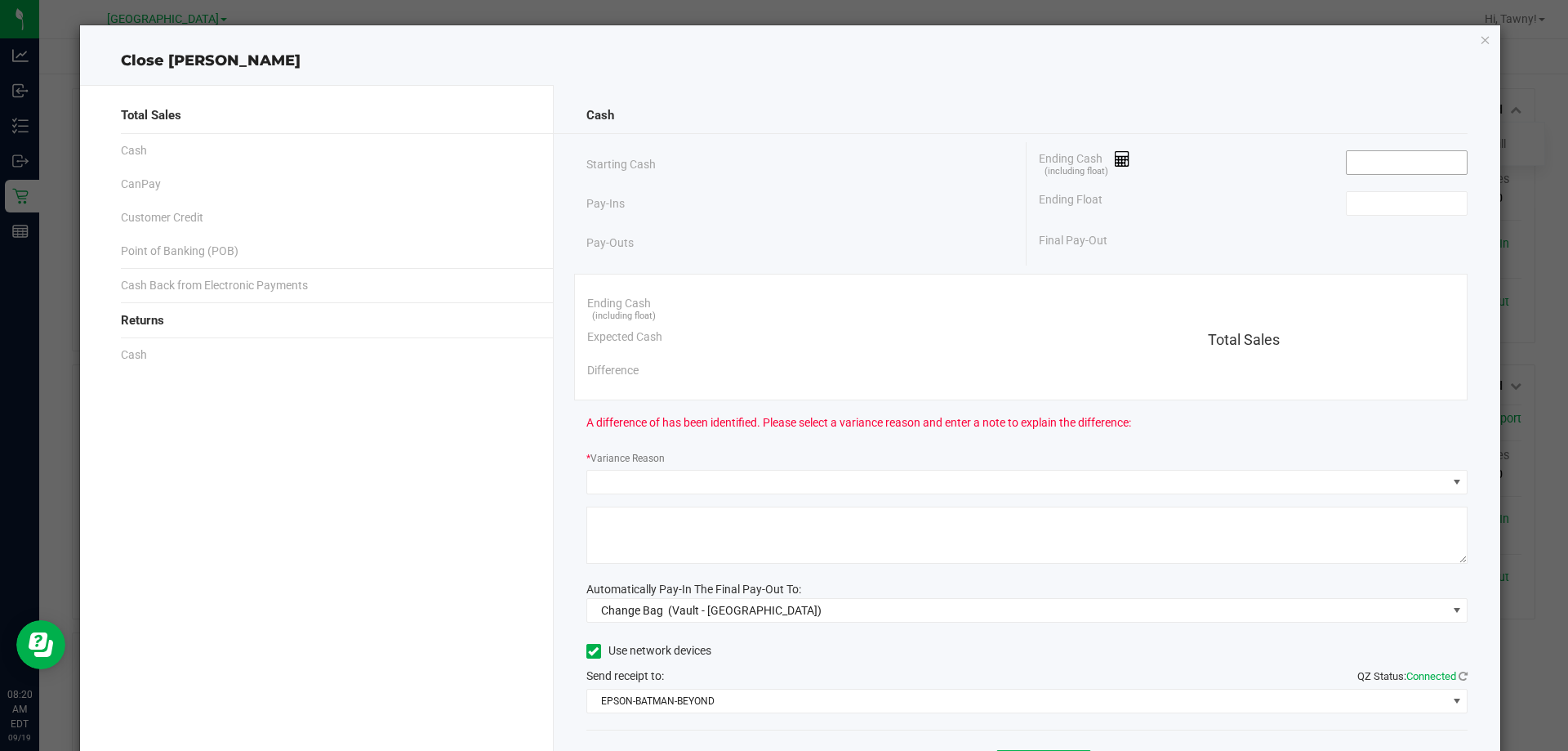
click at [1354, 158] on input at bounding box center [1407, 162] width 120 height 23
type input "$200.00"
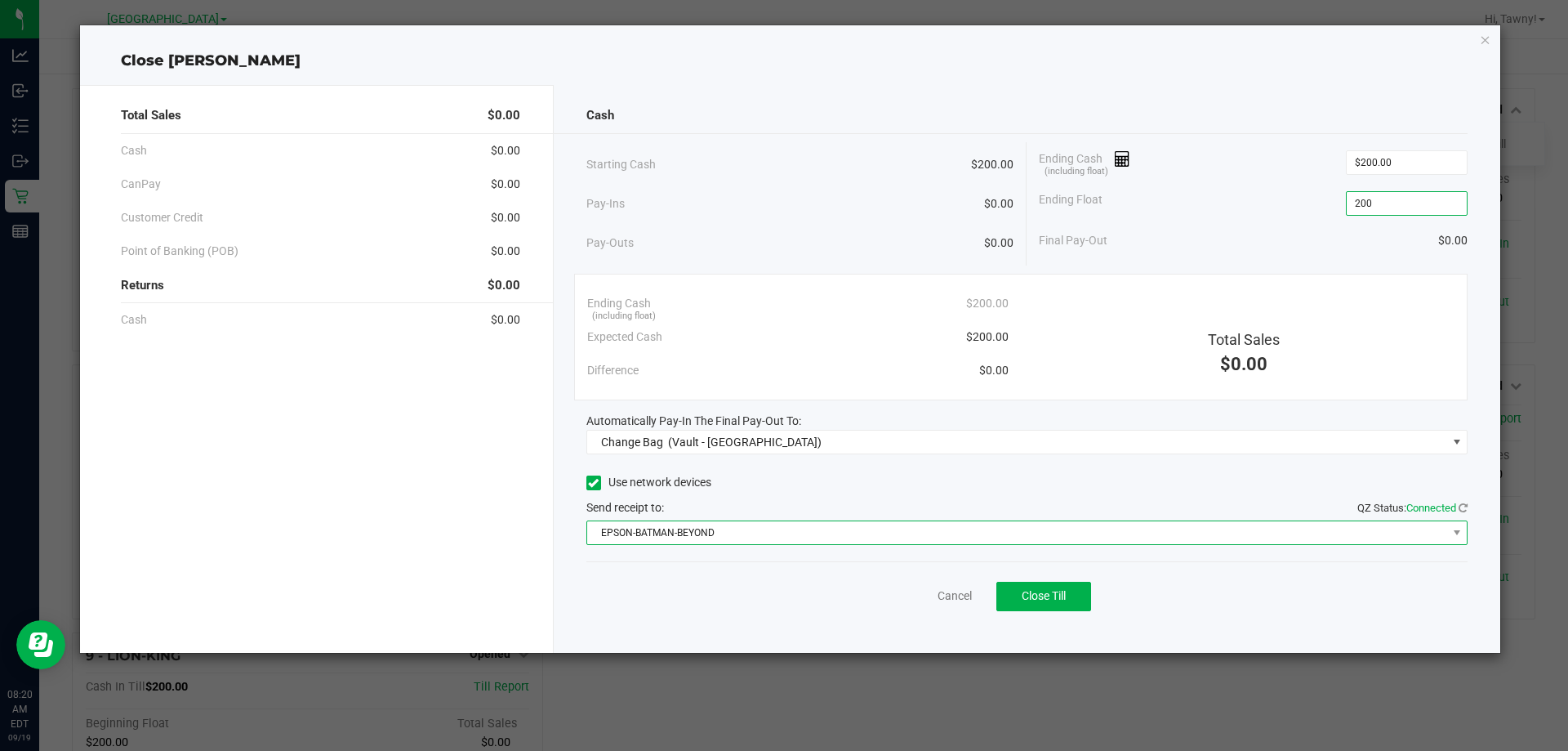
type input "$200.00"
click at [1015, 522] on span "EPSON-BATMAN-BEYOND" at bounding box center [1017, 533] width 860 height 23
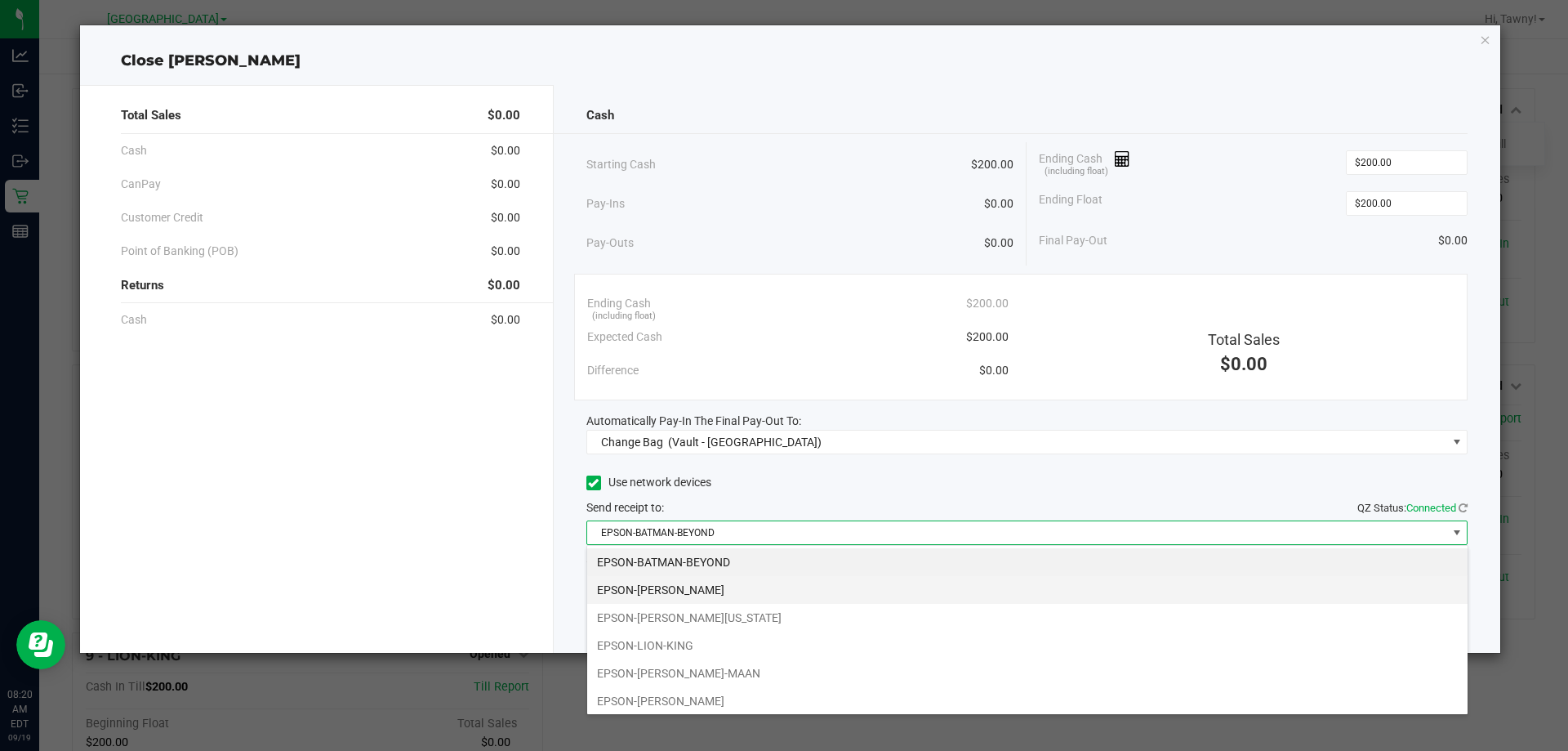
scroll to position [25, 881]
drag, startPoint x: 704, startPoint y: 622, endPoint x: 698, endPoint y: 552, distance: 70.3
click at [700, 625] on li "EPSON-[PERSON_NAME][US_STATE]" at bounding box center [1027, 618] width 881 height 28
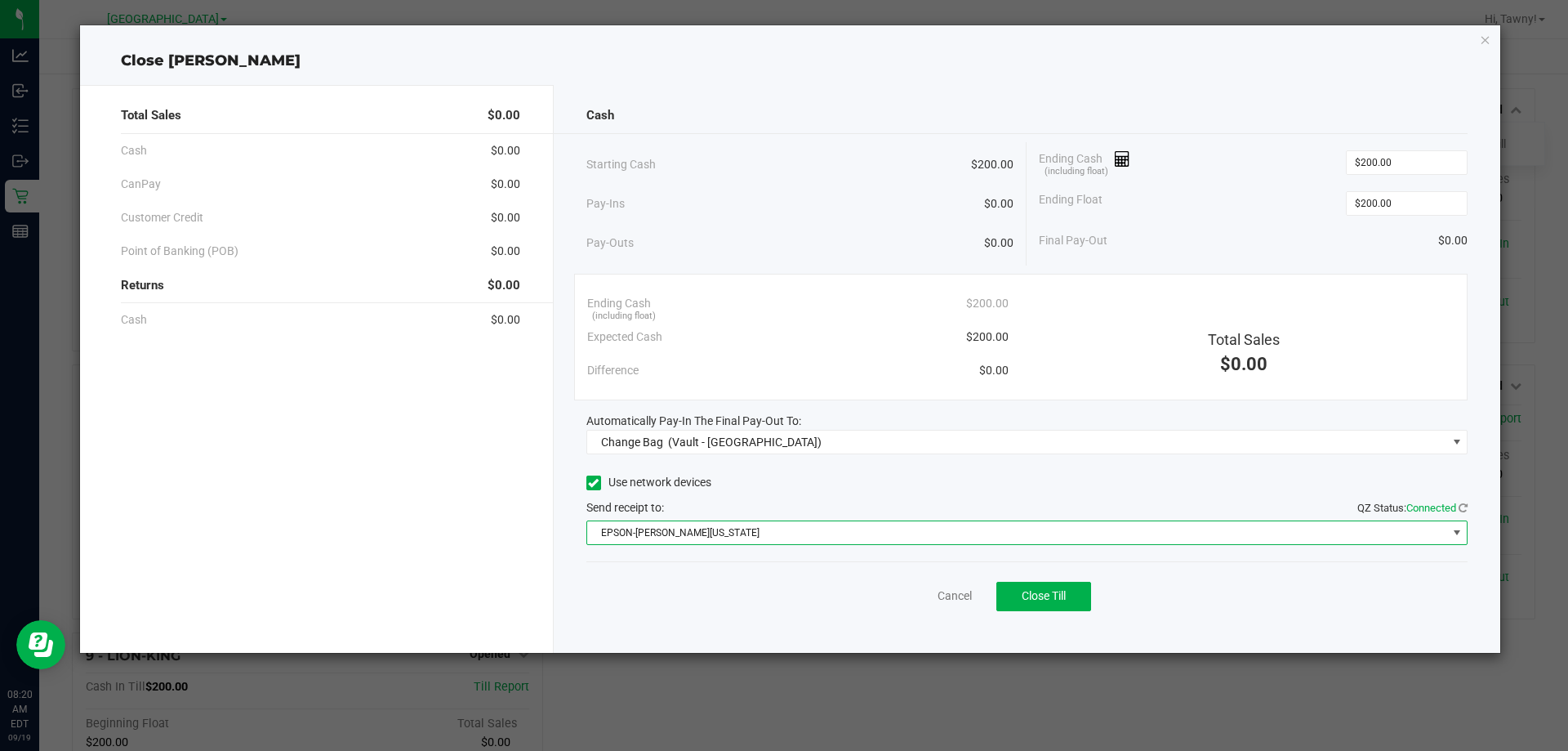
click at [747, 457] on div "Cash Starting Cash $200.00 Pay-Ins $0.00 Pay-Outs $0.00 Ending Cash (including …" at bounding box center [1027, 368] width 948 height 568
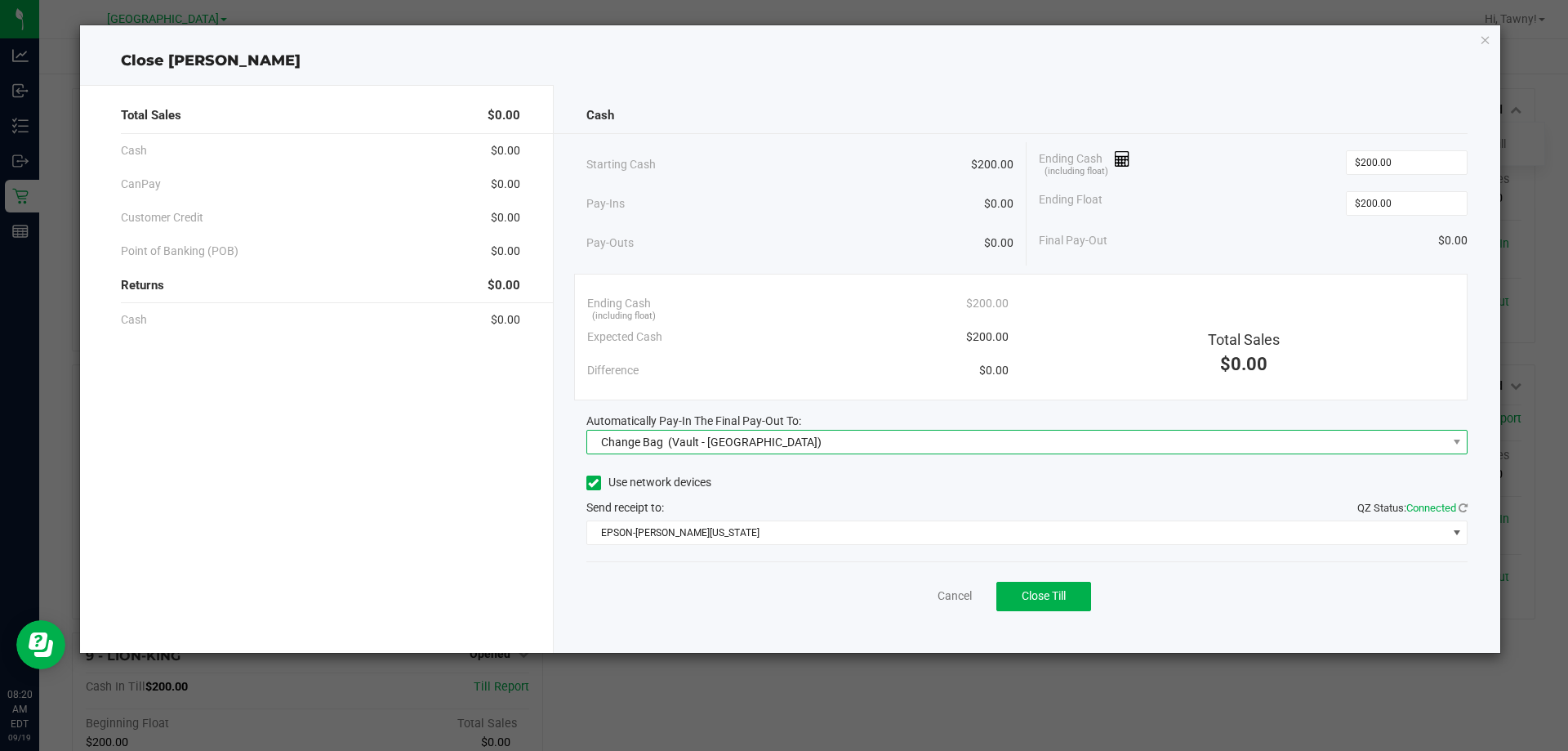
click at [758, 447] on span "(Vault - [GEOGRAPHIC_DATA])" at bounding box center [745, 441] width 154 height 13
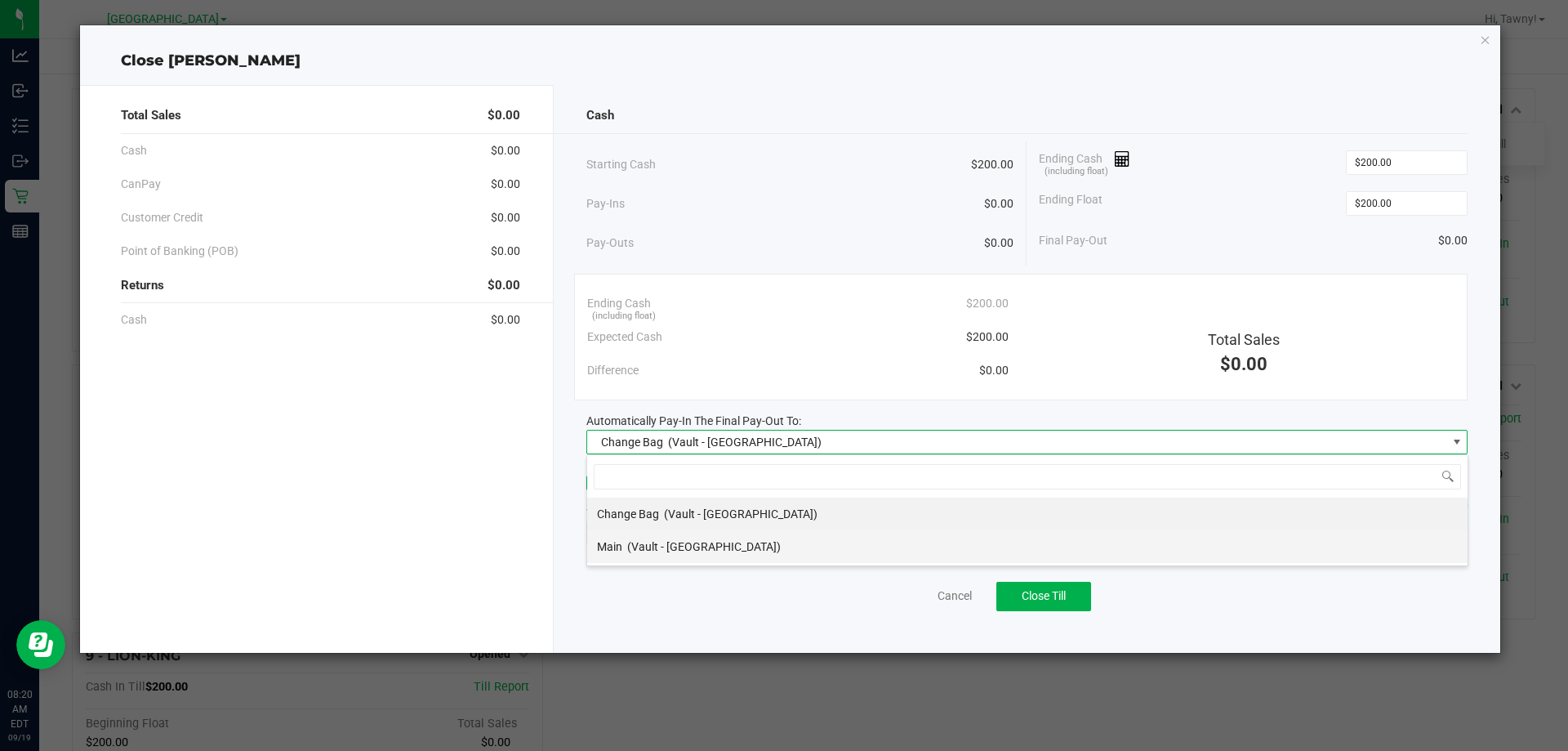
click at [684, 547] on span "(Vault - [GEOGRAPHIC_DATA])" at bounding box center [704, 546] width 154 height 13
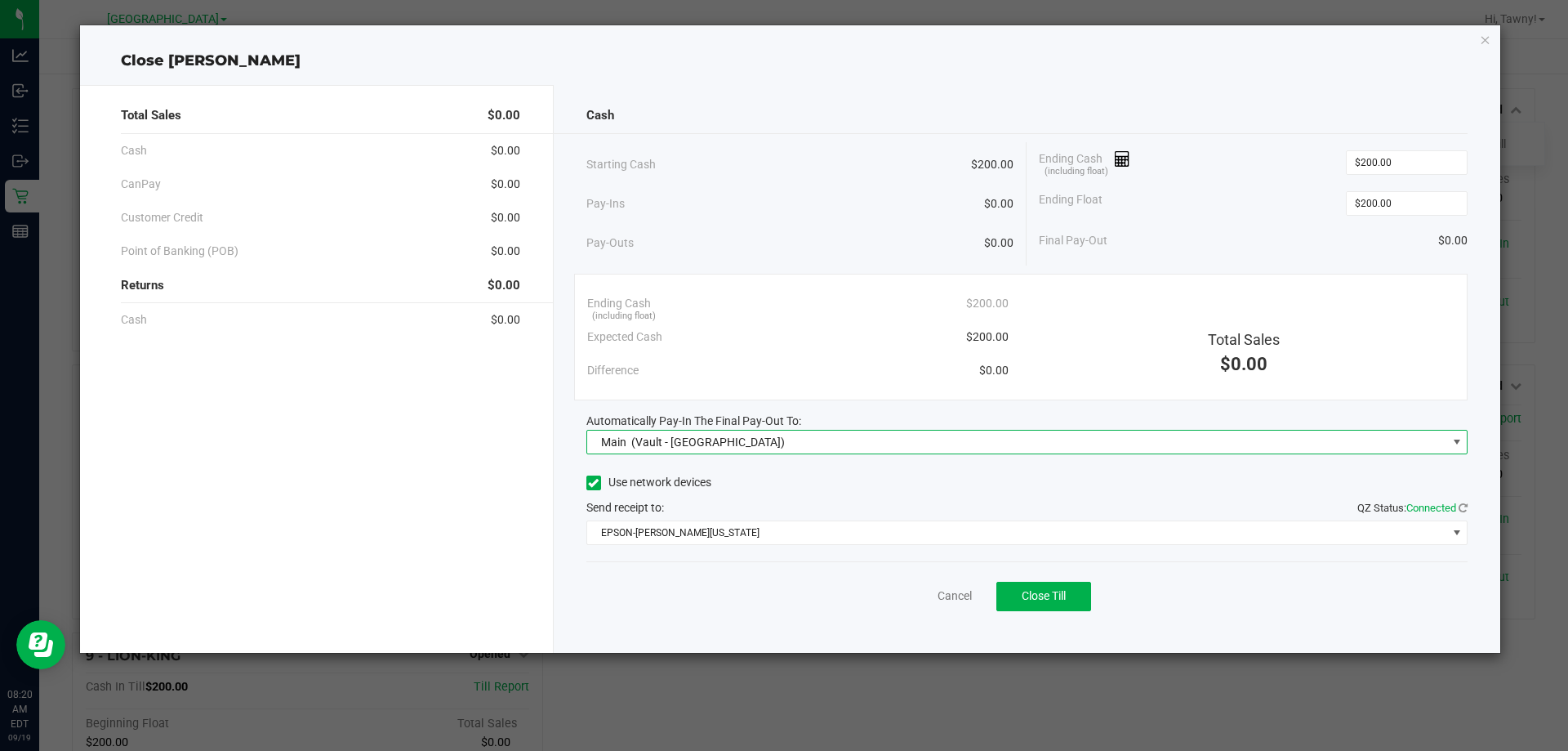
click at [789, 614] on div "Cancel Close Till" at bounding box center [1027, 593] width 882 height 63
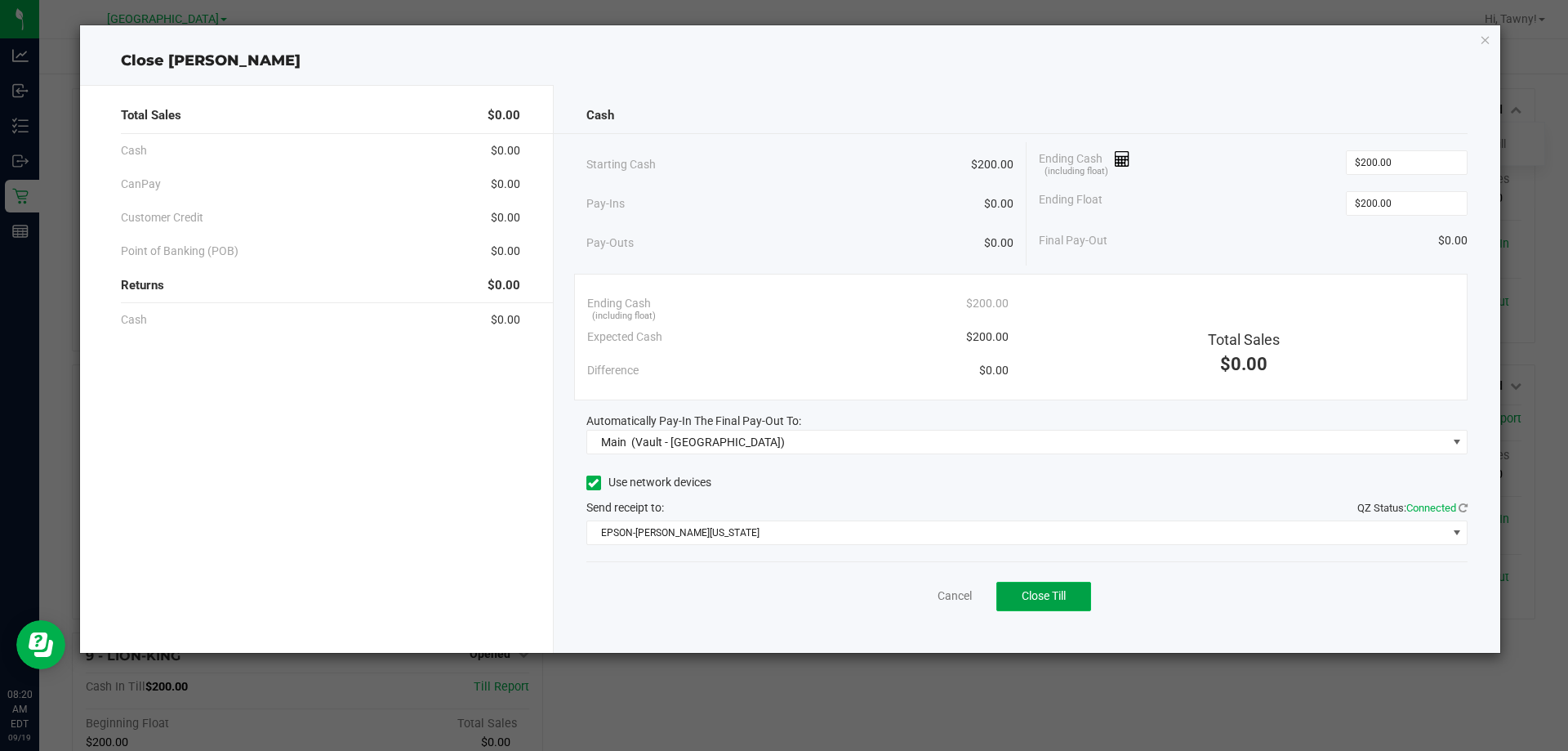
drag, startPoint x: 1018, startPoint y: 598, endPoint x: 1139, endPoint y: 597, distance: 121.0
click at [1018, 597] on button "Close Till" at bounding box center [1044, 597] width 95 height 30
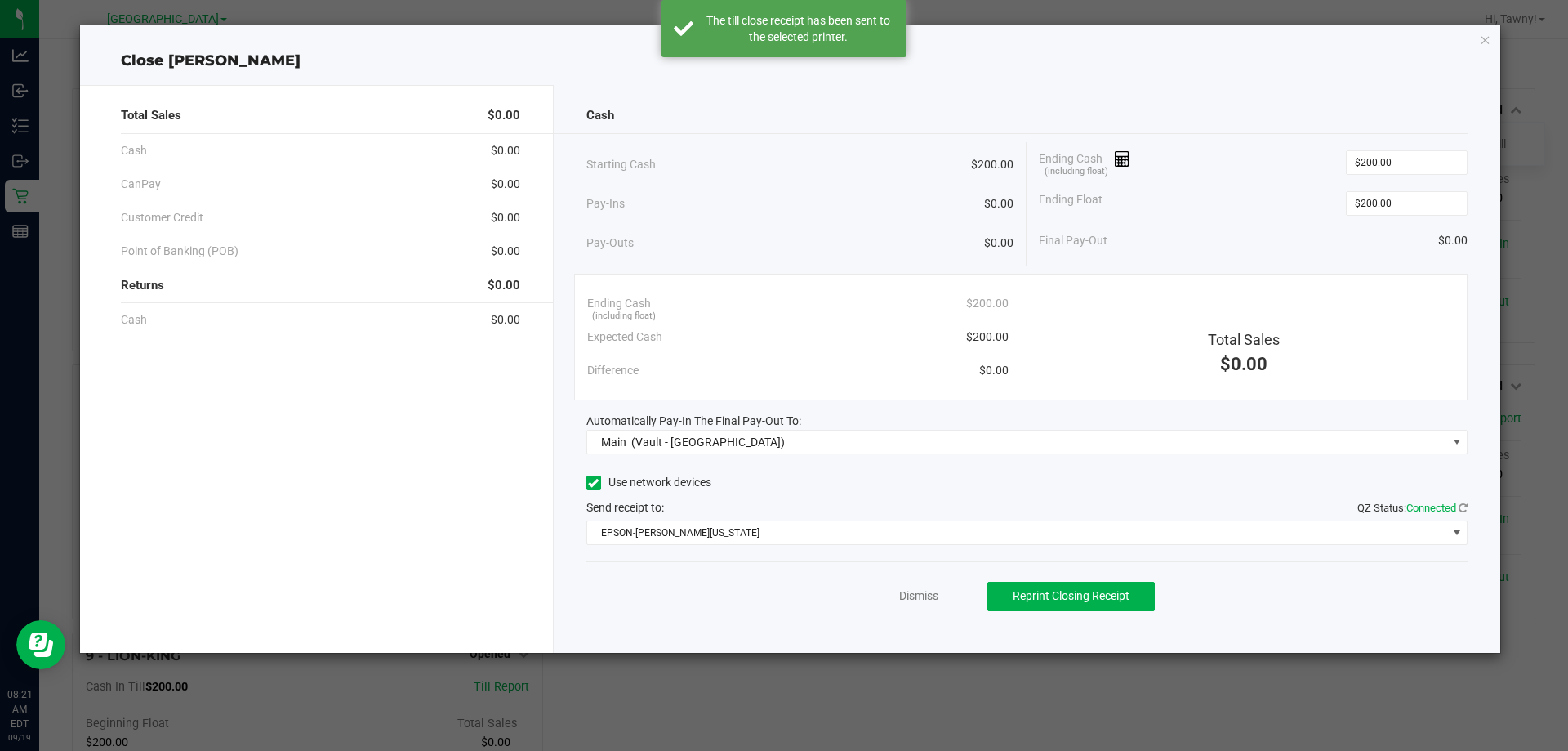
click at [929, 590] on link "Dismiss" at bounding box center [919, 596] width 39 height 18
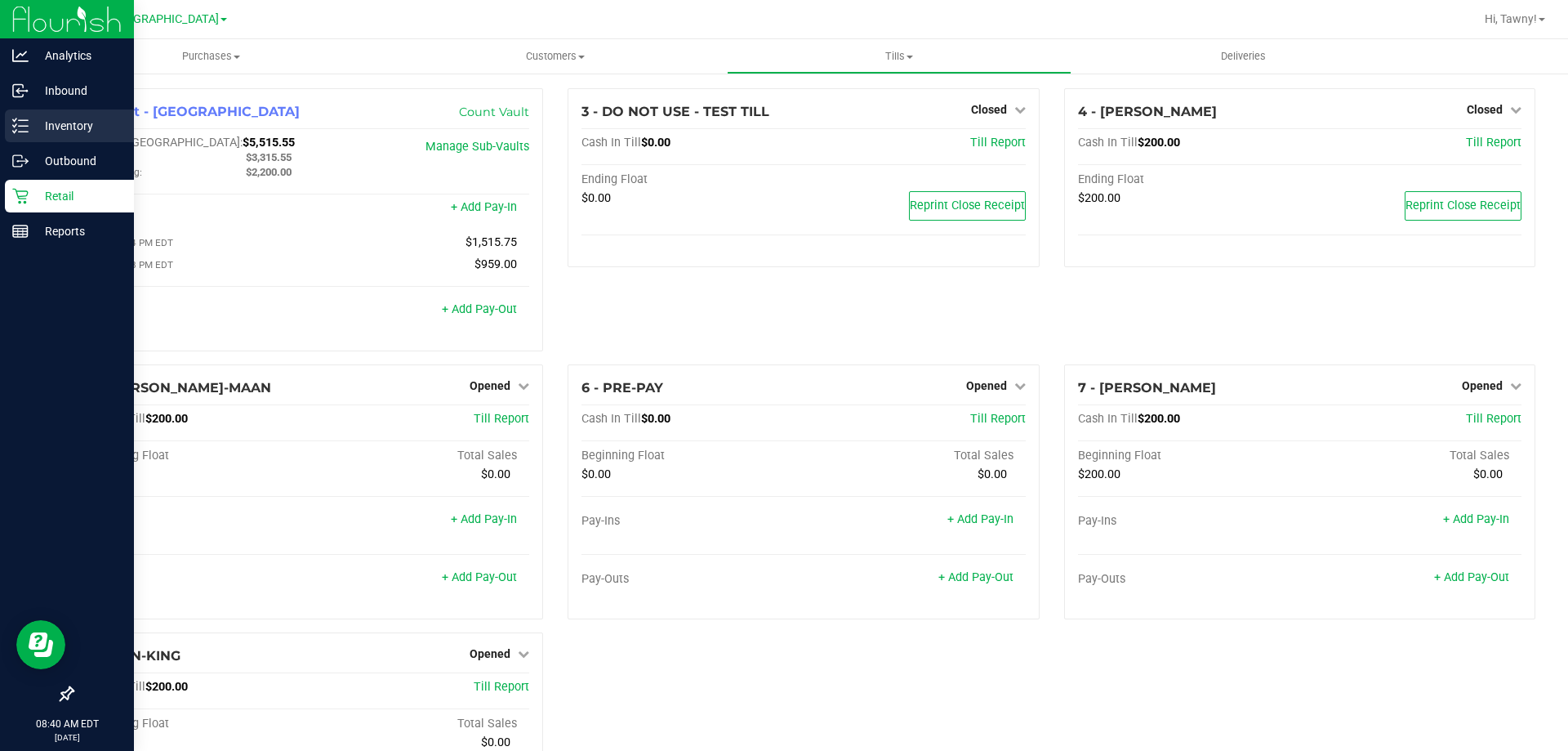
click at [47, 127] on p "Inventory" at bounding box center [78, 125] width 98 height 19
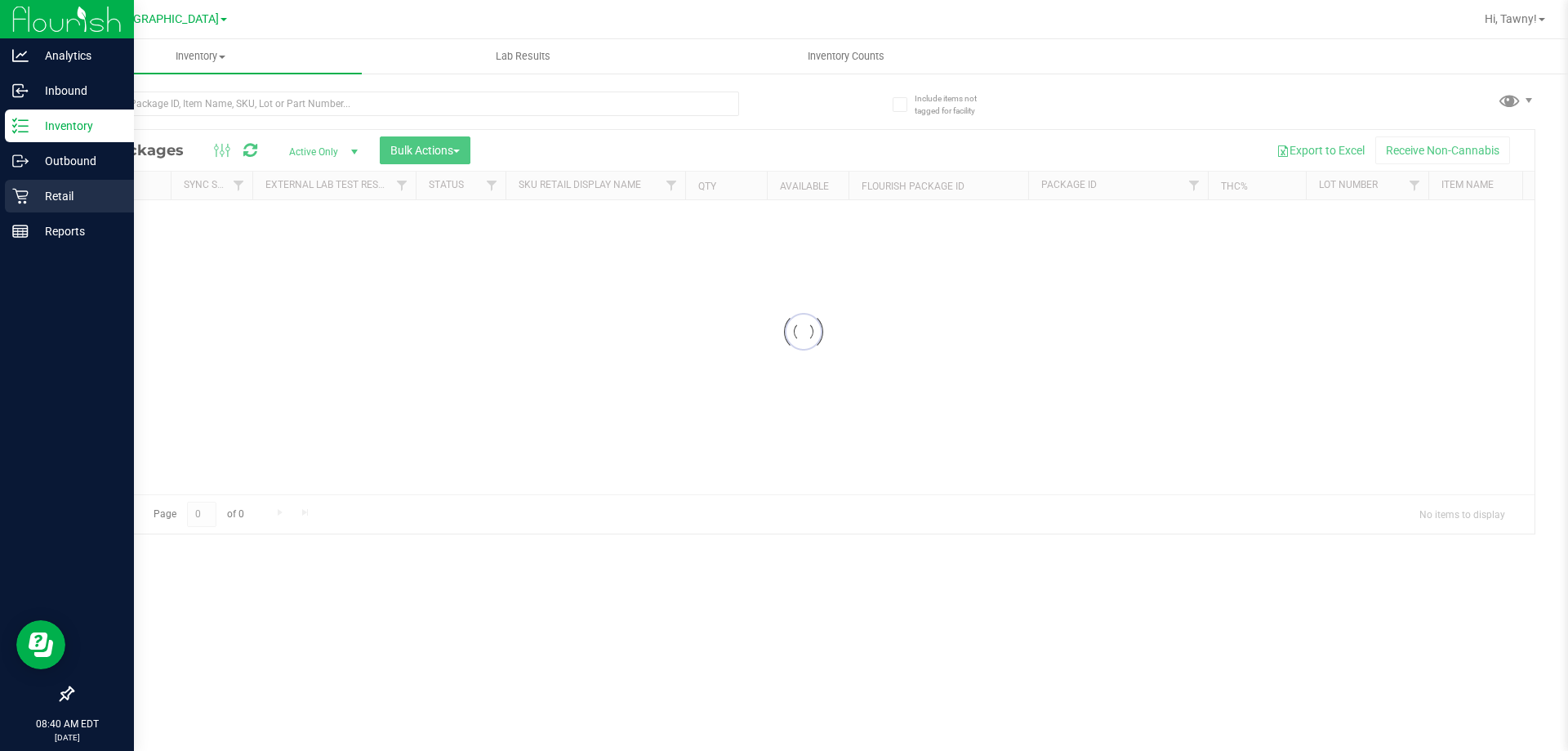
click at [54, 186] on p "Retail" at bounding box center [78, 196] width 98 height 19
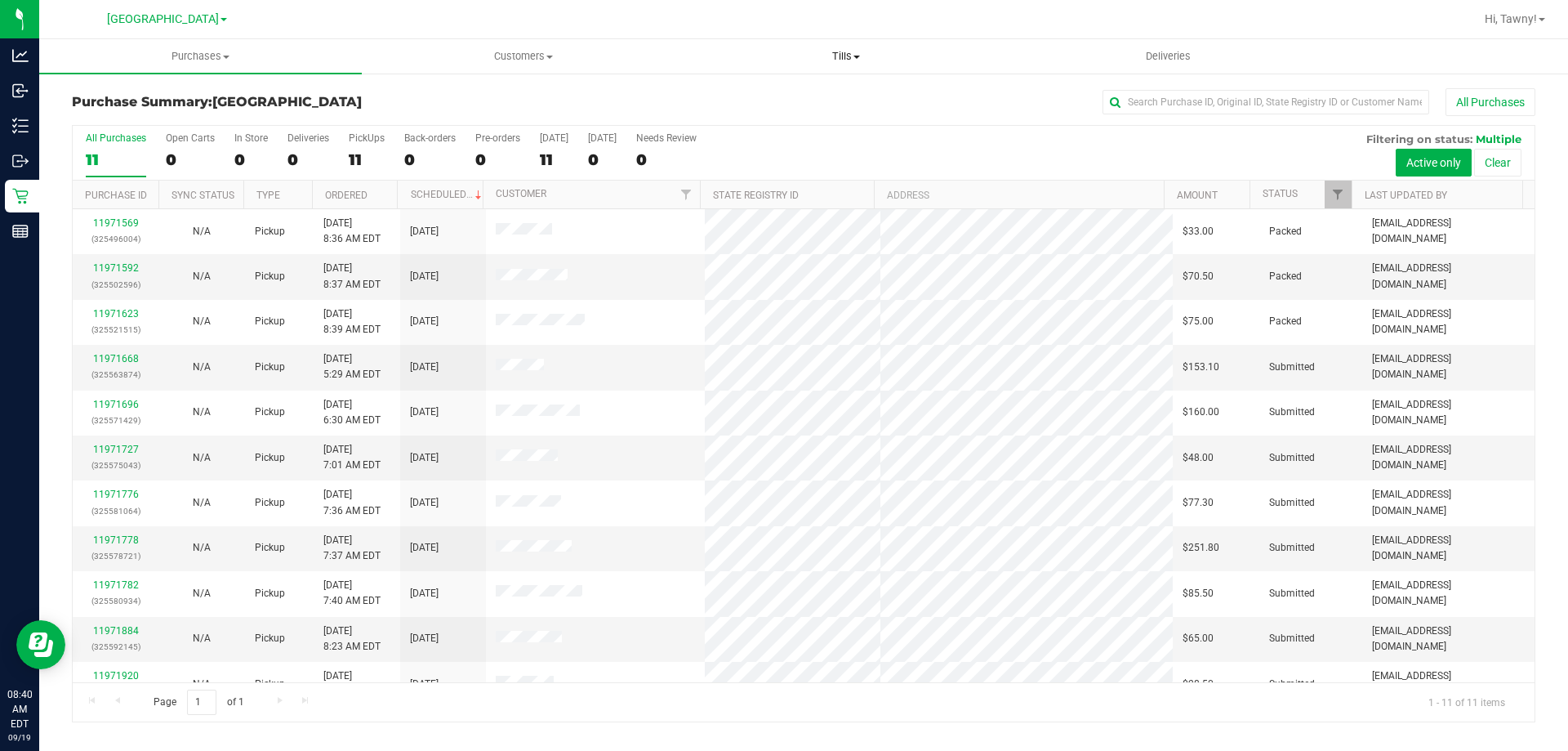
click at [833, 54] on span "Tills" at bounding box center [846, 56] width 321 height 15
click at [721, 101] on span "Manage tills" at bounding box center [740, 98] width 111 height 14
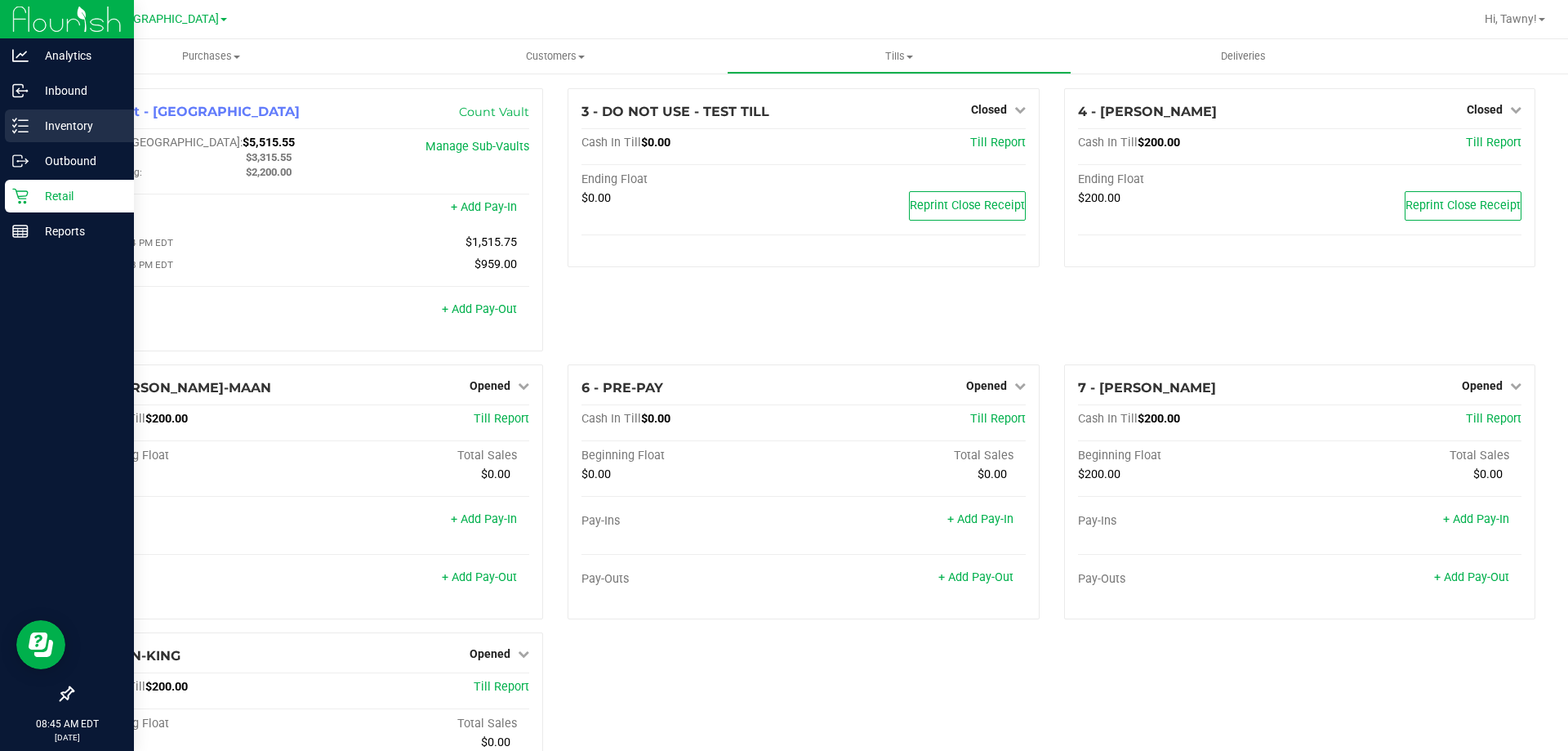
click at [32, 129] on p "Inventory" at bounding box center [78, 125] width 98 height 19
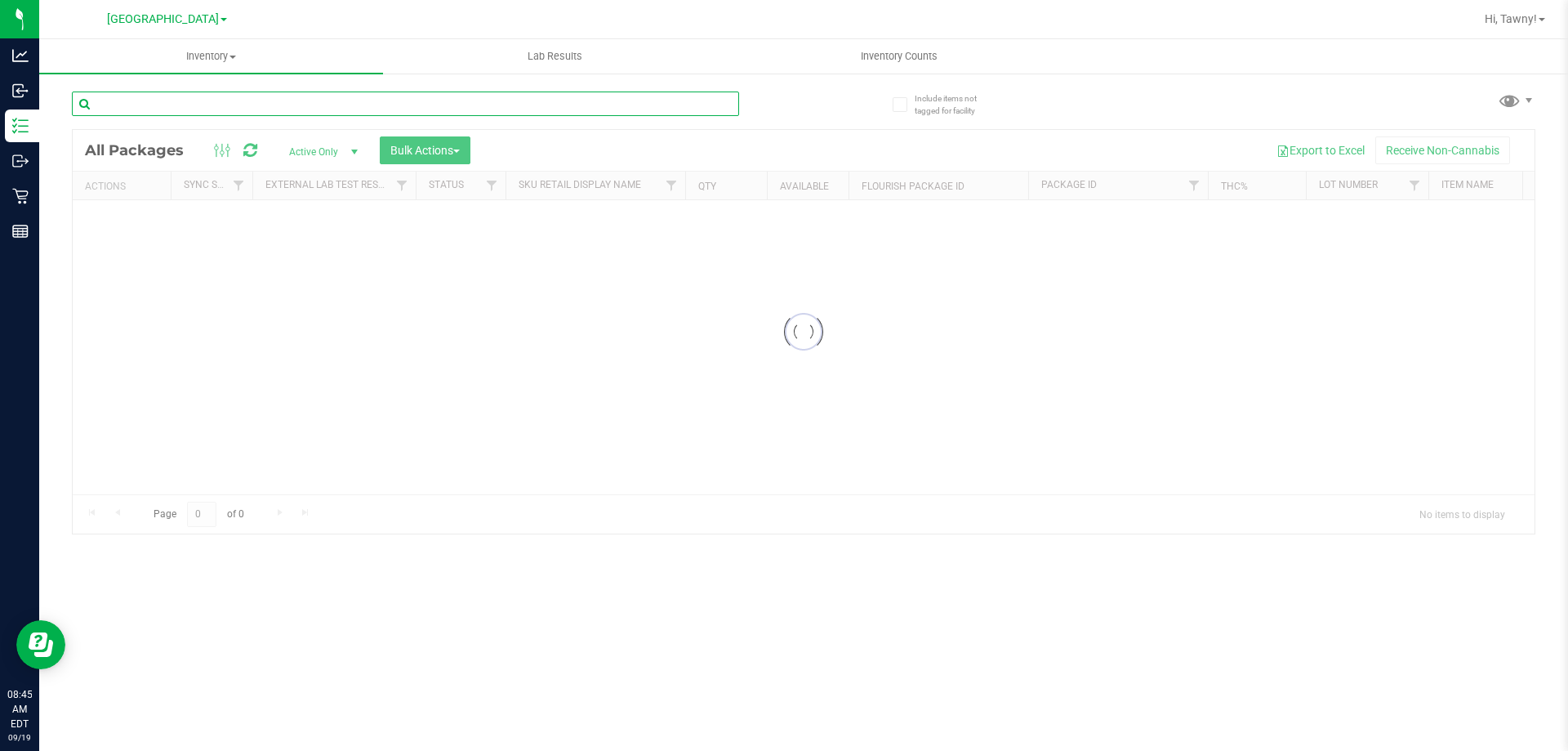
click at [311, 112] on input "text" at bounding box center [405, 104] width 668 height 25
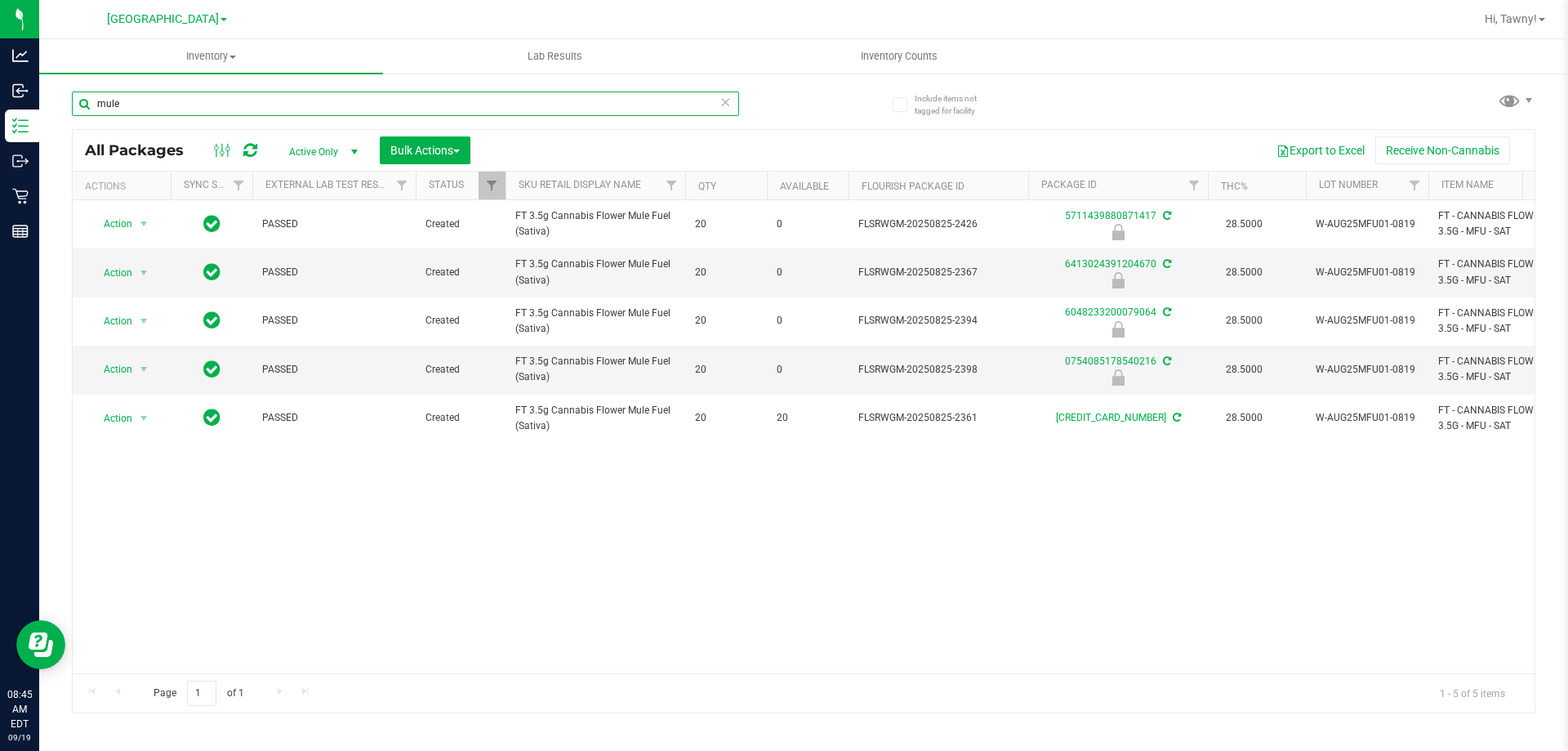
click at [175, 110] on input "mule" at bounding box center [405, 104] width 668 height 25
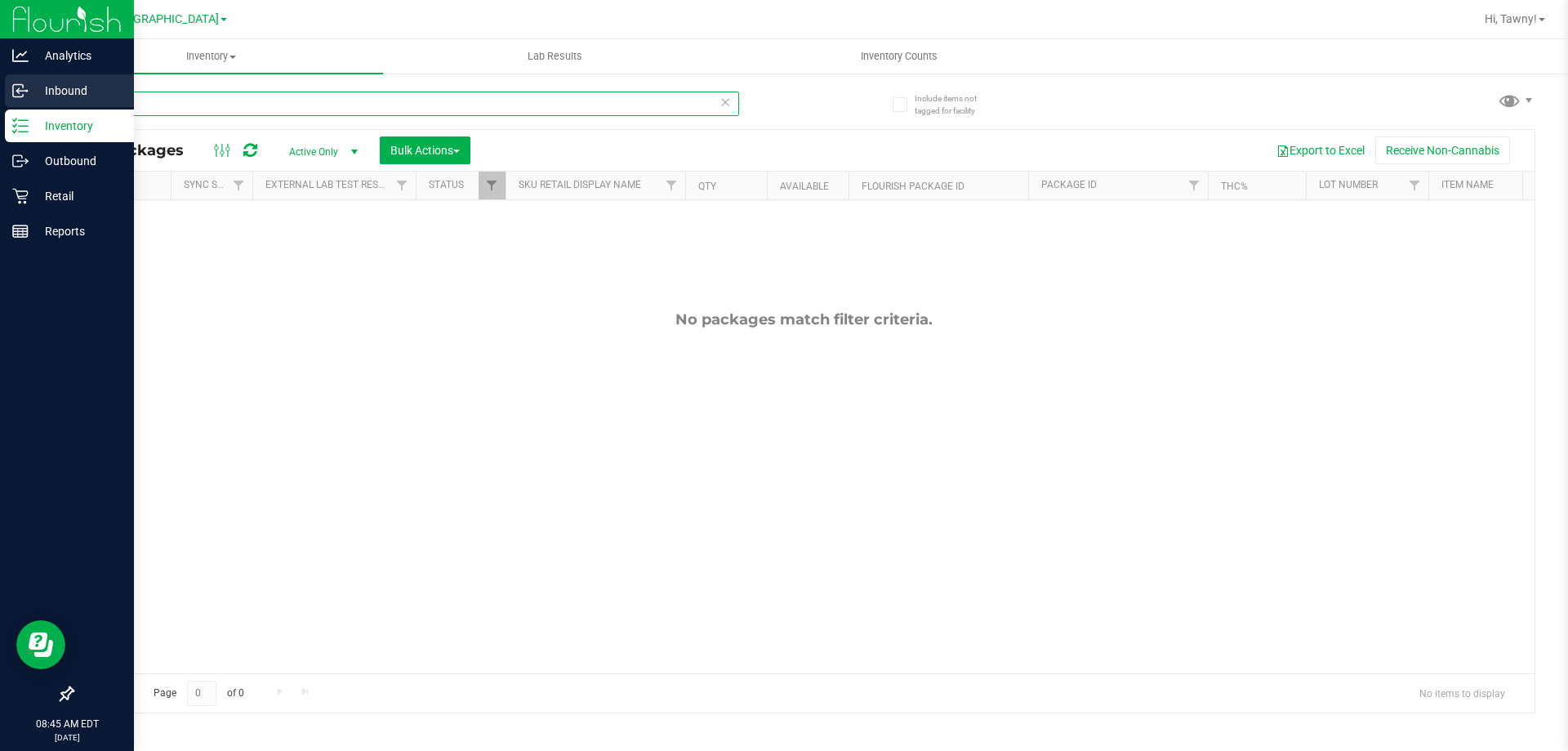
type input "grz"
click at [39, 84] on p "Inbound" at bounding box center [78, 90] width 98 height 19
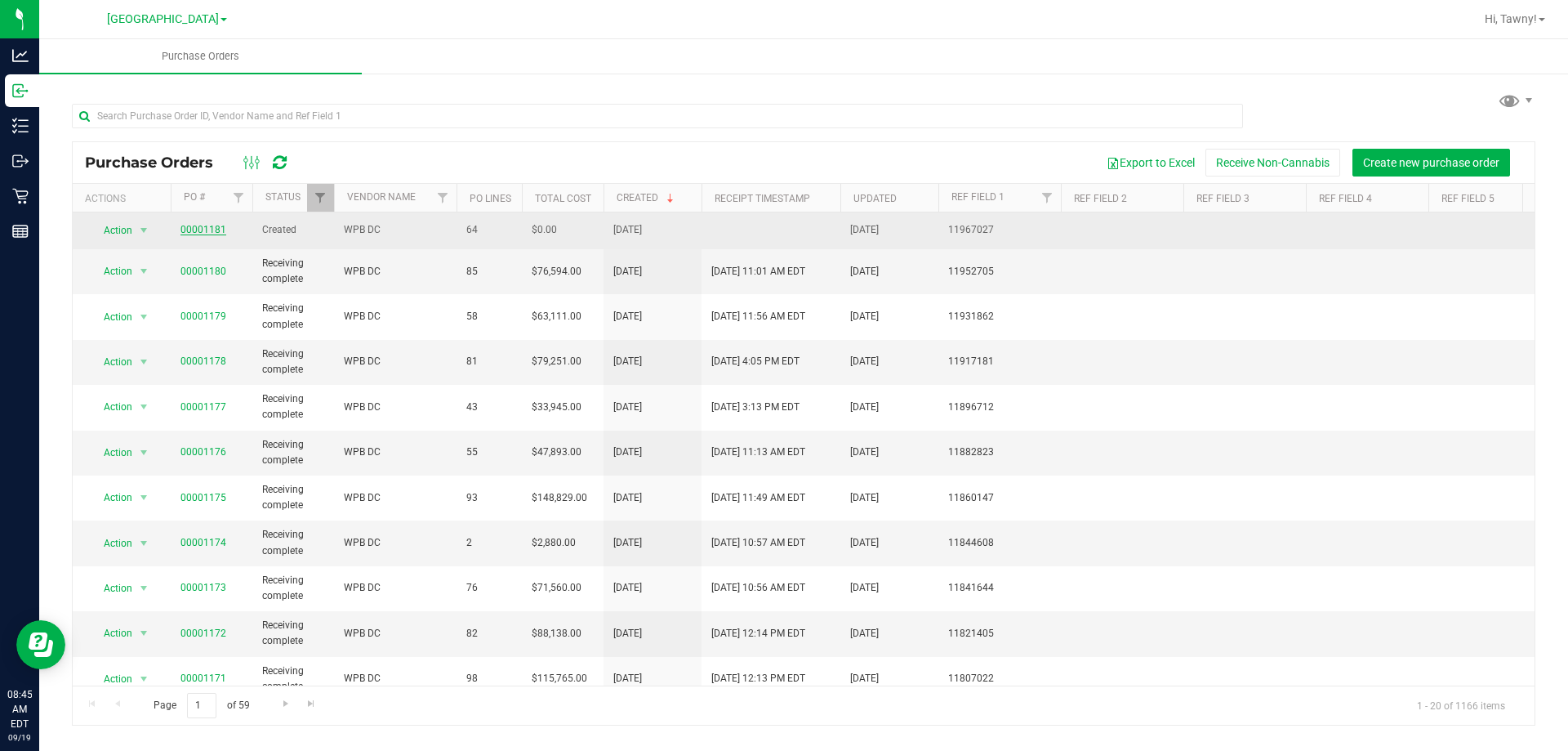
click at [210, 224] on link "00001181" at bounding box center [204, 229] width 46 height 11
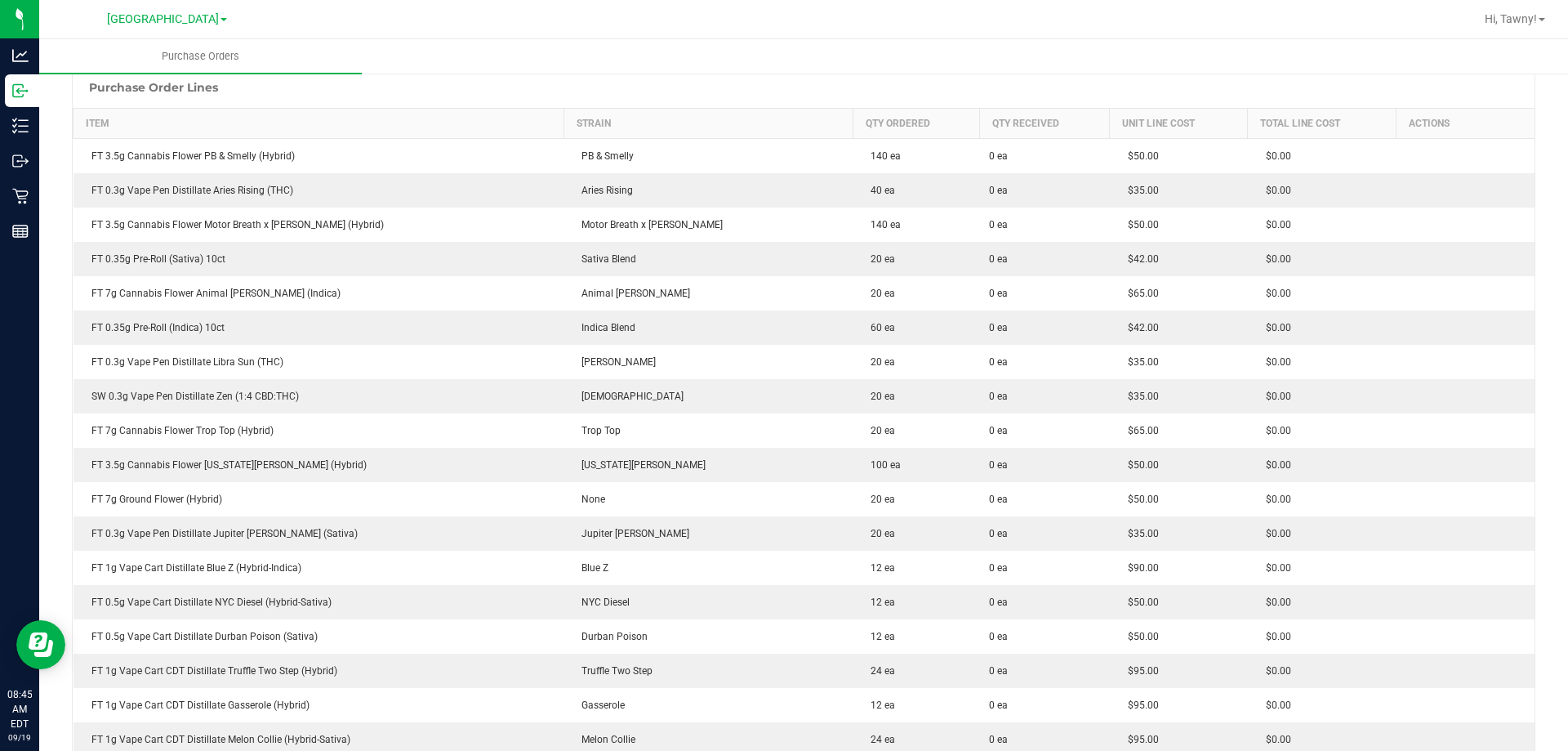
scroll to position [408, 0]
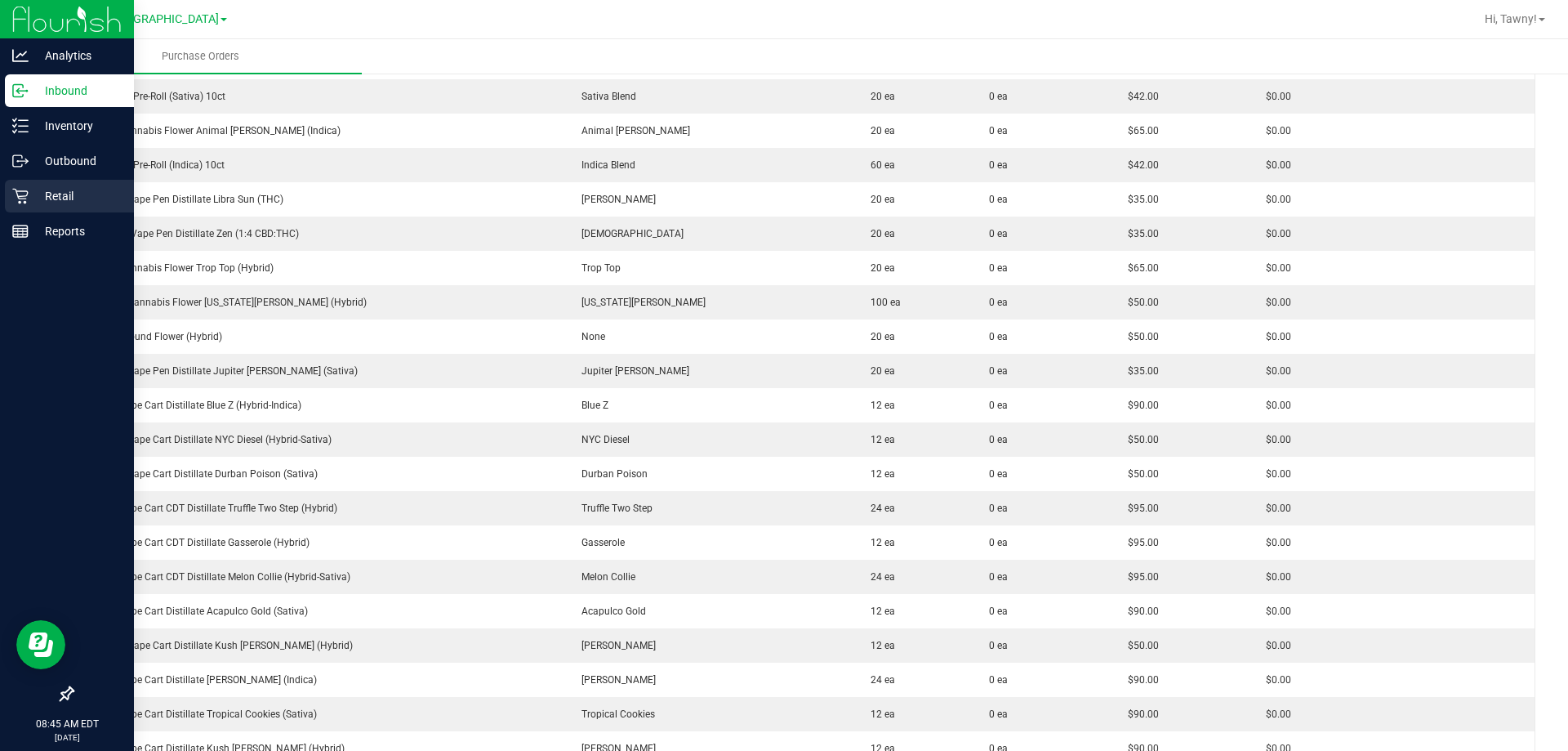
click at [18, 203] on icon at bounding box center [20, 197] width 16 height 16
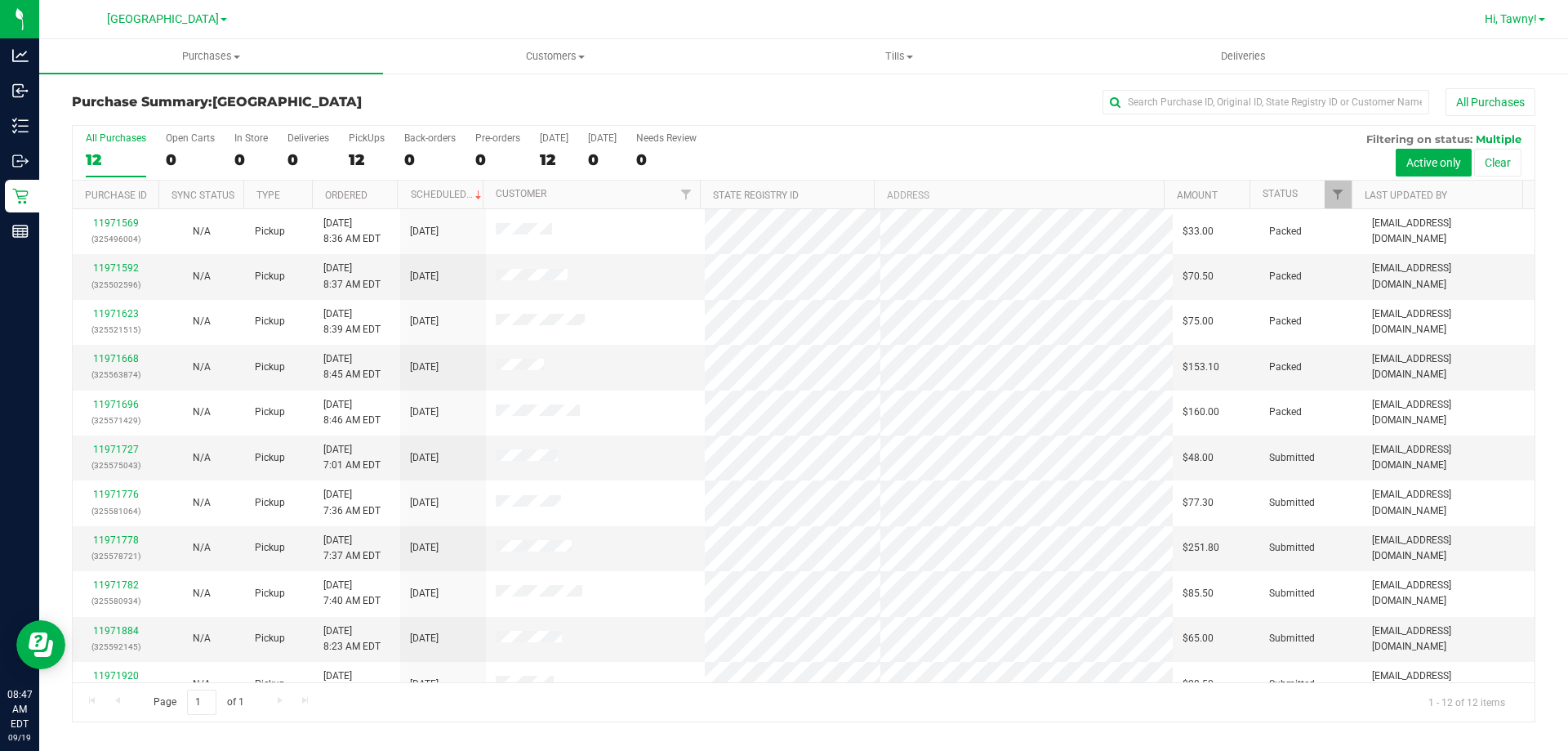
click at [1530, 23] on span "Hi, Tawny!" at bounding box center [1511, 18] width 53 height 13
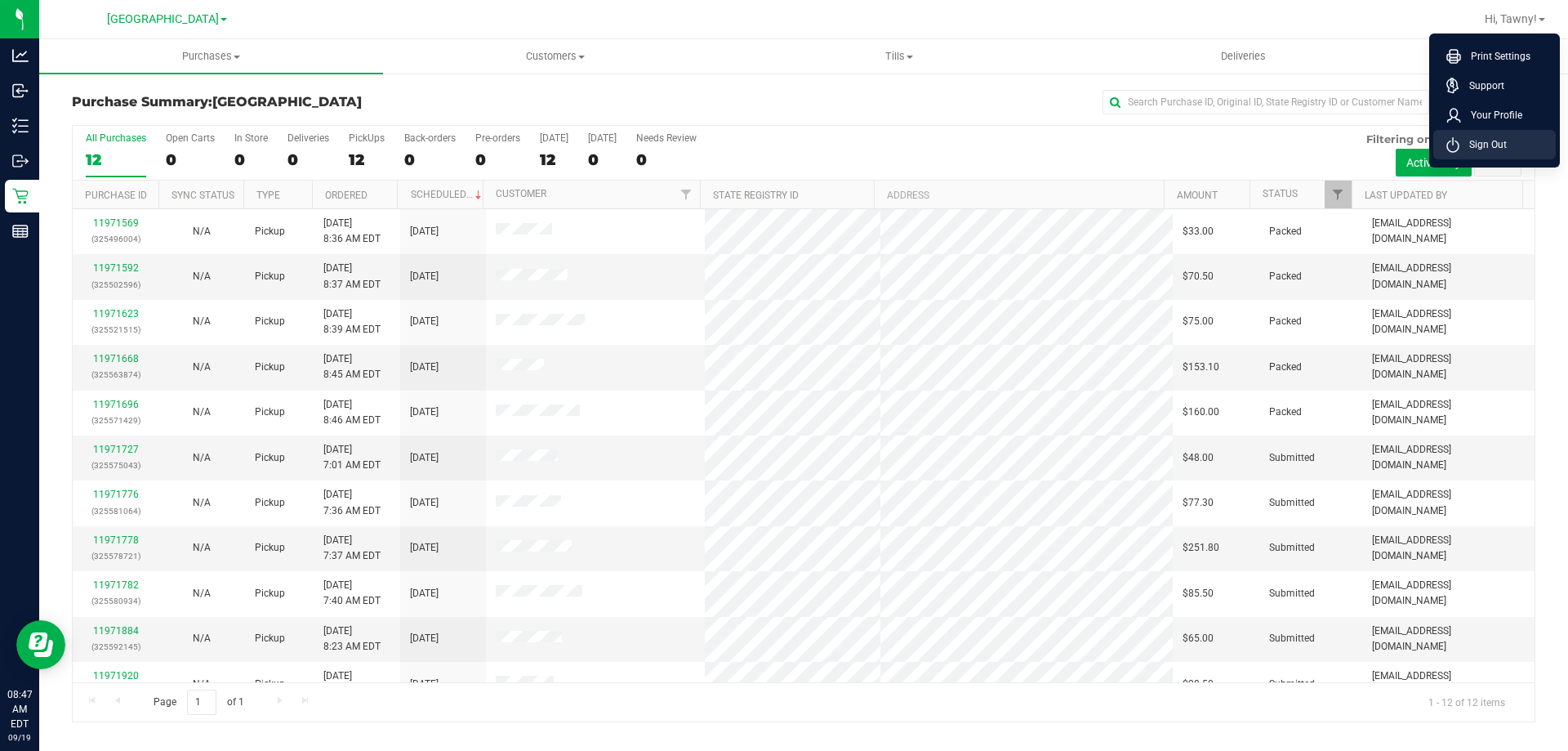
click at [1485, 149] on span "Sign Out" at bounding box center [1484, 144] width 47 height 17
